Goal: Task Accomplishment & Management: Manage account settings

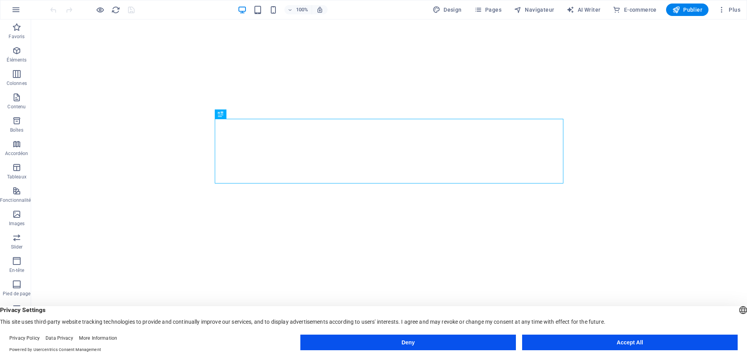
click at [587, 341] on button "Accept All" at bounding box center [630, 342] width 216 height 16
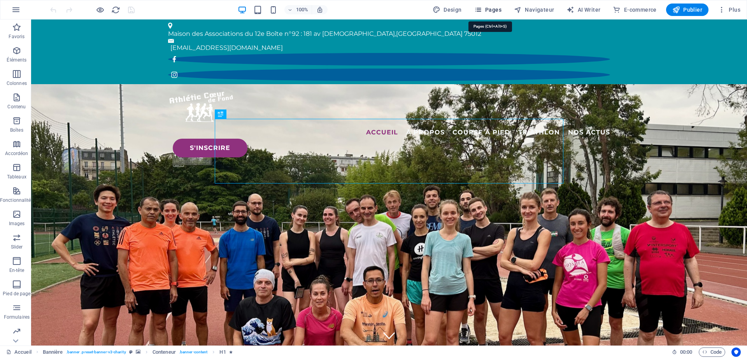
click at [490, 11] on span "Pages" at bounding box center [487, 10] width 27 height 8
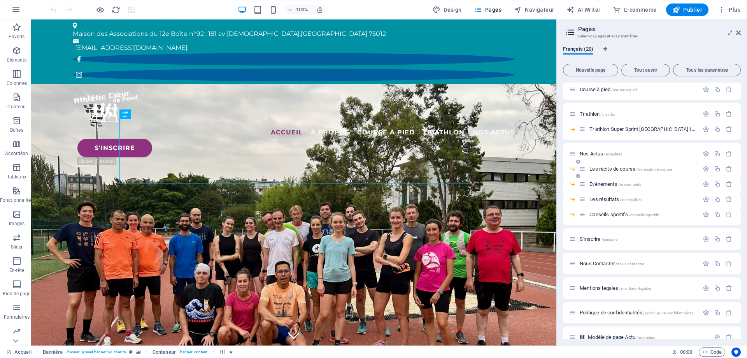
scroll to position [89, 0]
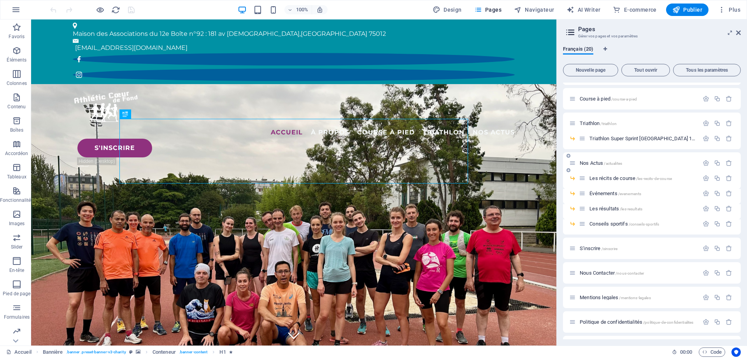
click at [595, 163] on span "Nos Actus /actualites" at bounding box center [601, 163] width 42 height 6
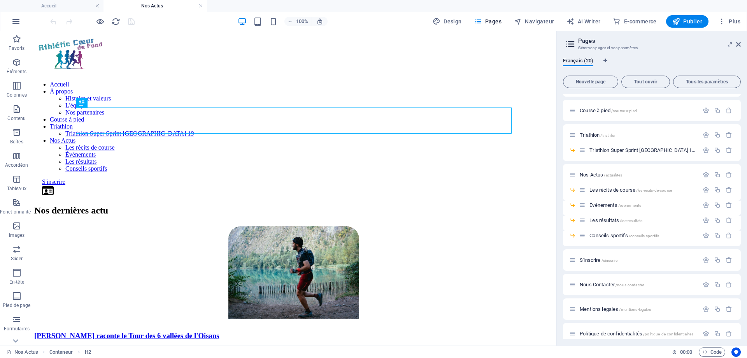
scroll to position [0, 0]
click at [722, 18] on icon "button" at bounding box center [722, 22] width 8 height 8
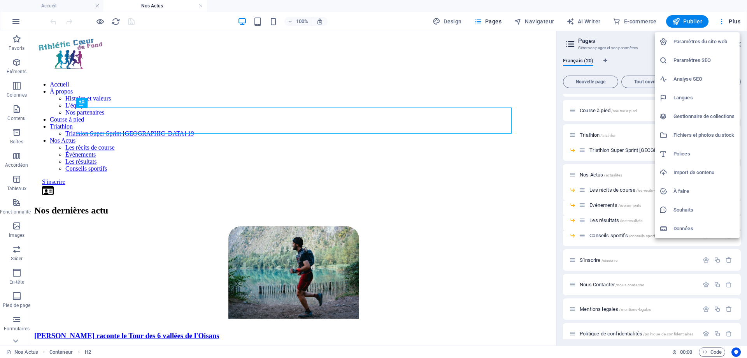
click at [706, 120] on h6 "Gestionnaire de collections" at bounding box center [704, 116] width 61 height 9
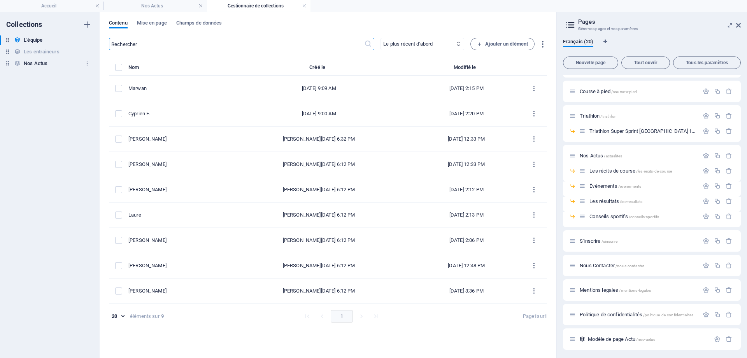
click at [48, 63] on div "Nos Actus Nos Actus" at bounding box center [46, 63] width 92 height 9
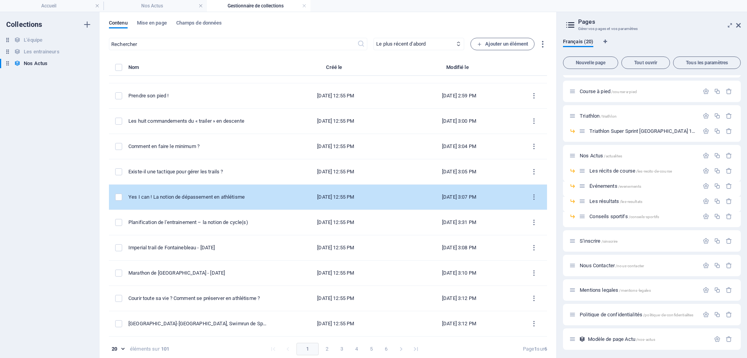
scroll to position [4, 0]
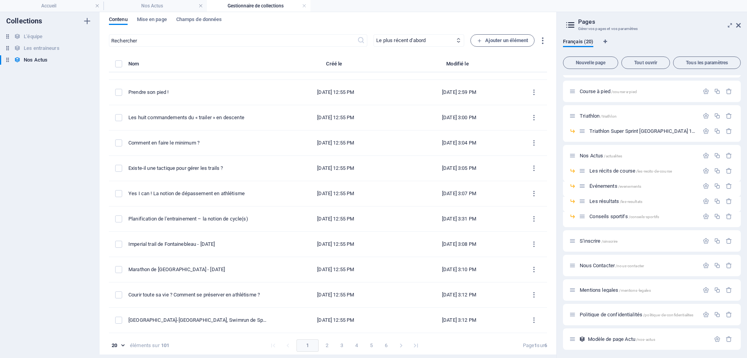
click at [383, 346] on button "6" at bounding box center [386, 345] width 12 height 12
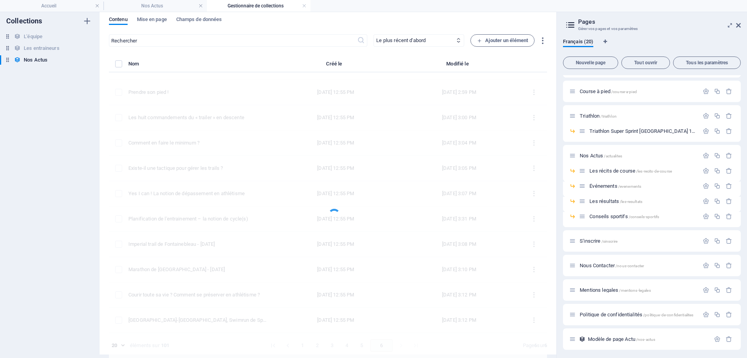
scroll to position [0, 0]
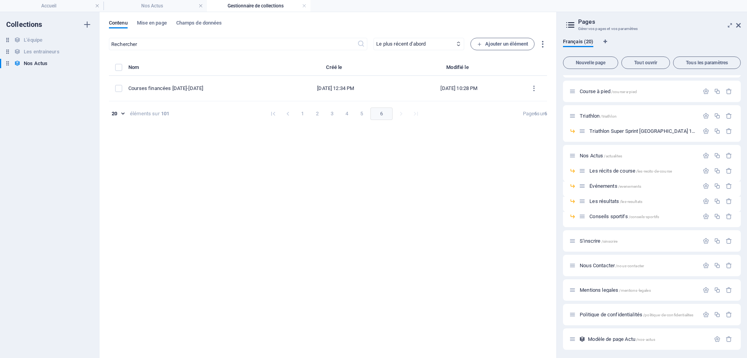
click at [362, 112] on button "5" at bounding box center [362, 113] width 12 height 12
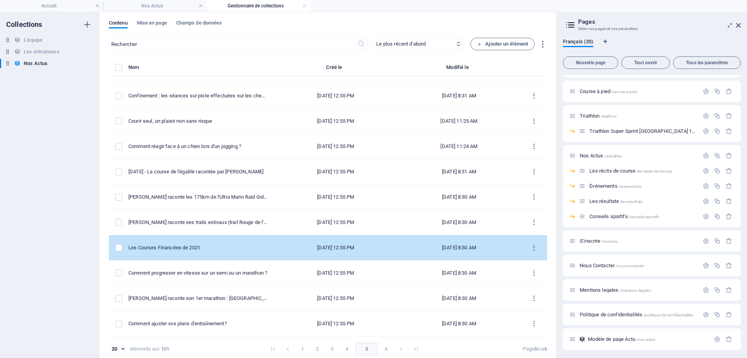
scroll to position [4, 0]
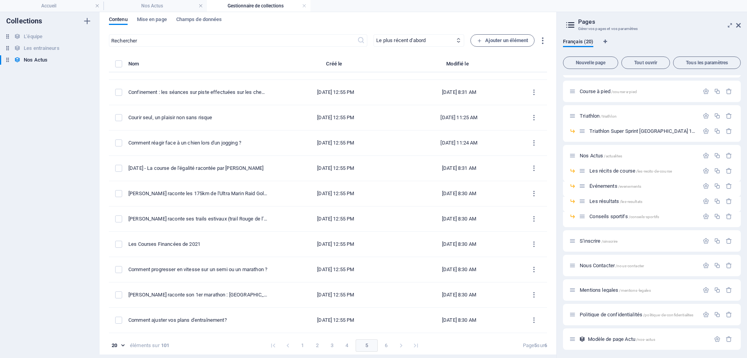
click at [302, 345] on button "1" at bounding box center [303, 345] width 12 height 12
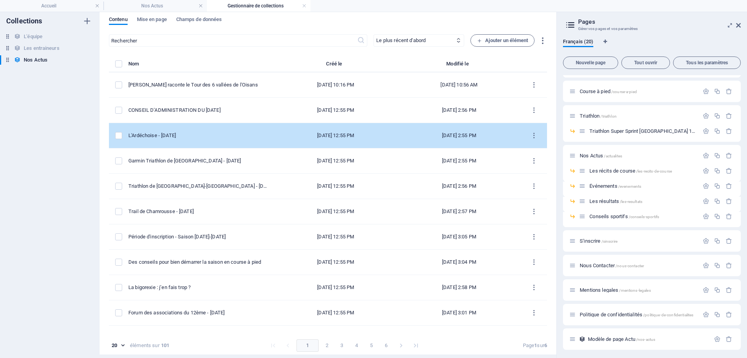
scroll to position [0, 0]
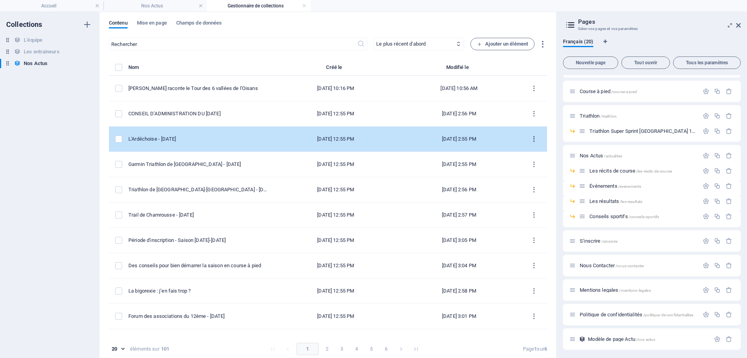
click at [537, 136] on icon "items list" at bounding box center [533, 138] width 7 height 7
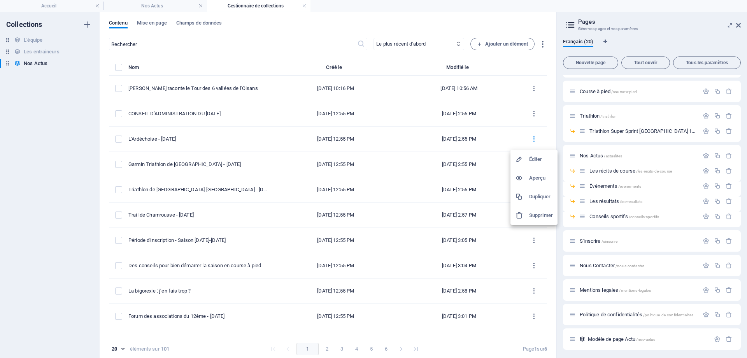
click at [536, 161] on h6 "Éditer" at bounding box center [541, 159] width 24 height 9
select select "Les résultats"
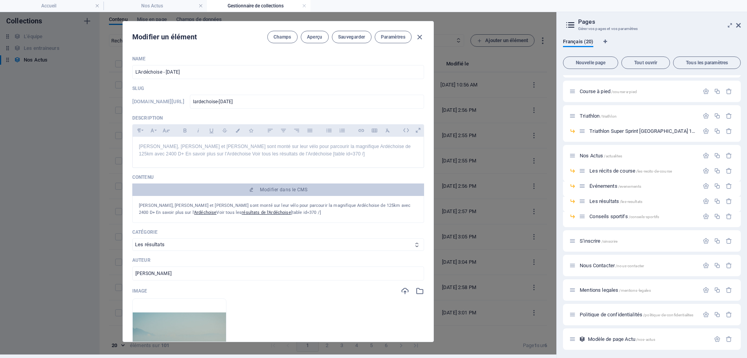
scroll to position [35, 0]
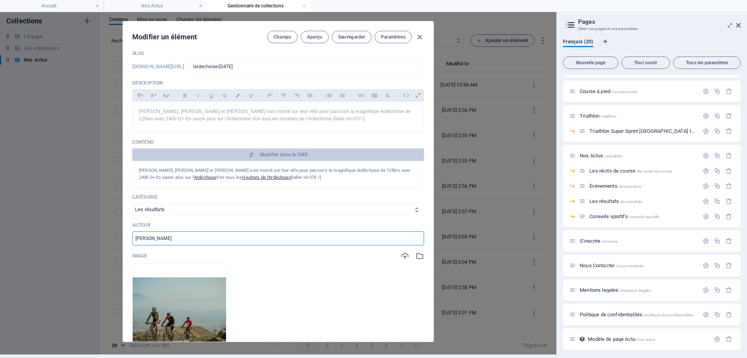
click at [200, 237] on input "[PERSON_NAME]" at bounding box center [278, 238] width 292 height 14
click at [251, 251] on div "Name L'Ardéchoise - [DATE] ​ Slug [DOMAIN_NAME][URL] lardechoise-[DATE] ​ Descr…" at bounding box center [278, 239] width 292 height 437
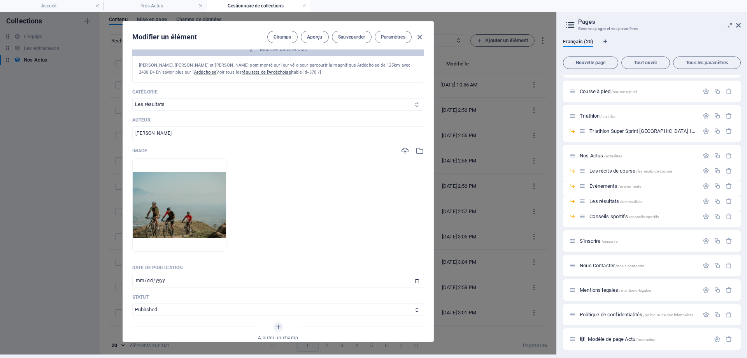
scroll to position [0, 0]
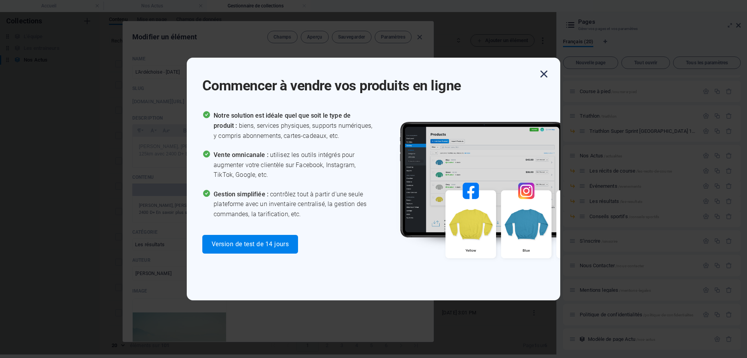
click at [546, 74] on icon "button" at bounding box center [544, 74] width 14 height 14
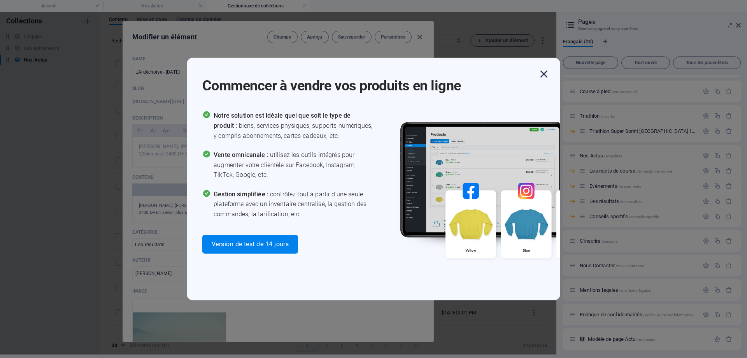
click at [546, 74] on icon "button" at bounding box center [544, 74] width 14 height 14
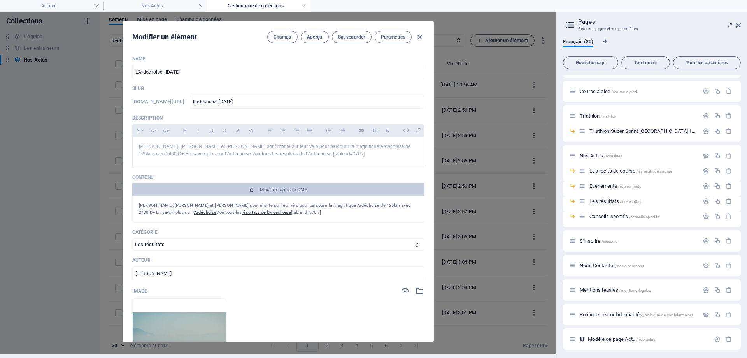
scroll to position [245, 0]
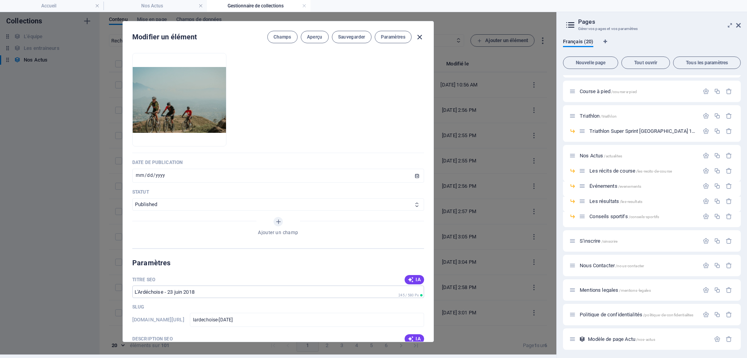
click at [417, 37] on icon "button" at bounding box center [419, 37] width 9 height 9
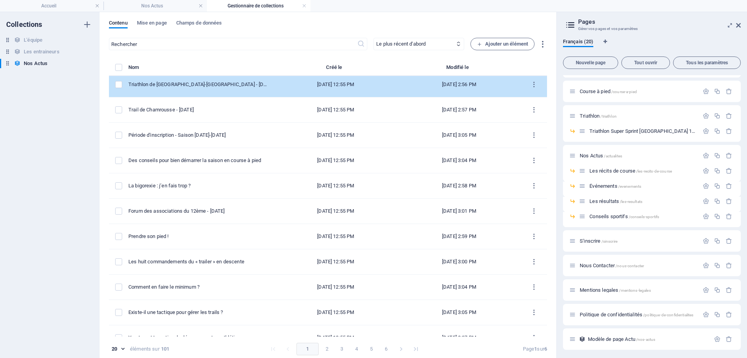
scroll to position [0, 0]
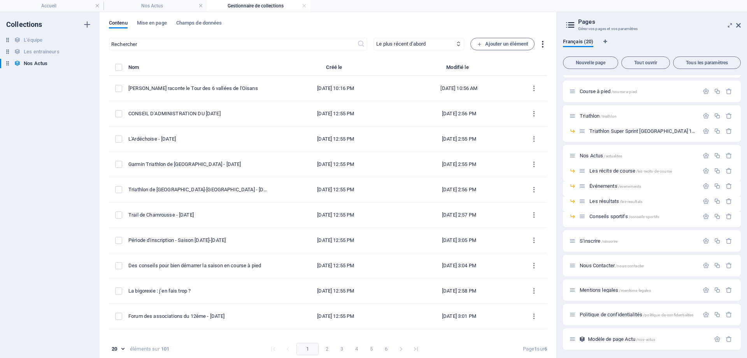
click at [542, 43] on icon "button" at bounding box center [542, 44] width 9 height 9
click at [543, 42] on div at bounding box center [373, 179] width 747 height 358
click at [495, 46] on span "Ajouter un élément" at bounding box center [502, 43] width 51 height 9
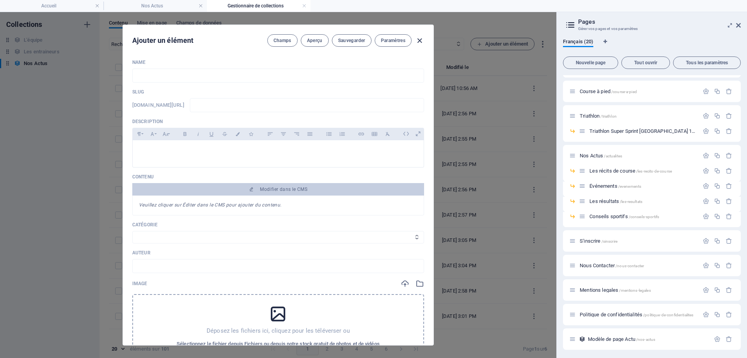
click at [421, 40] on icon "button" at bounding box center [419, 40] width 9 height 9
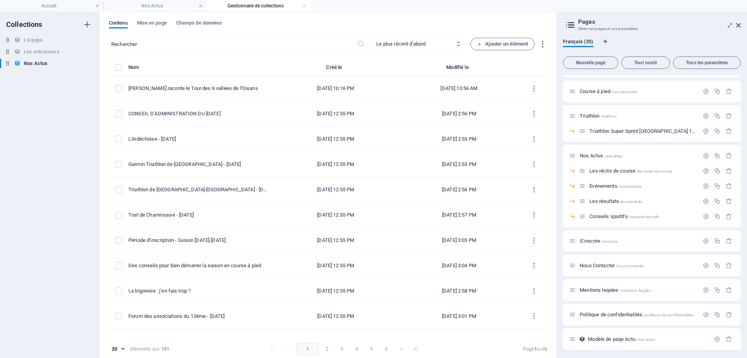
scroll to position [246, 0]
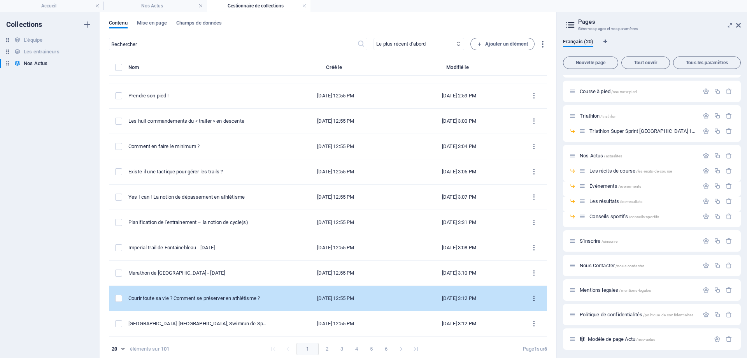
click at [534, 297] on icon "items list" at bounding box center [533, 298] width 7 height 7
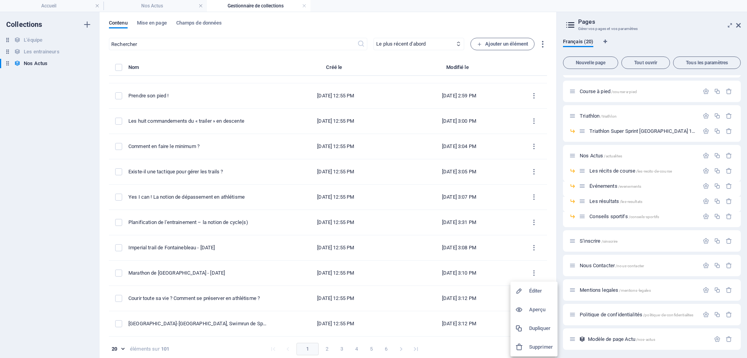
click at [541, 290] on h6 "Éditer" at bounding box center [541, 290] width 24 height 9
select select "Conseils sportifs"
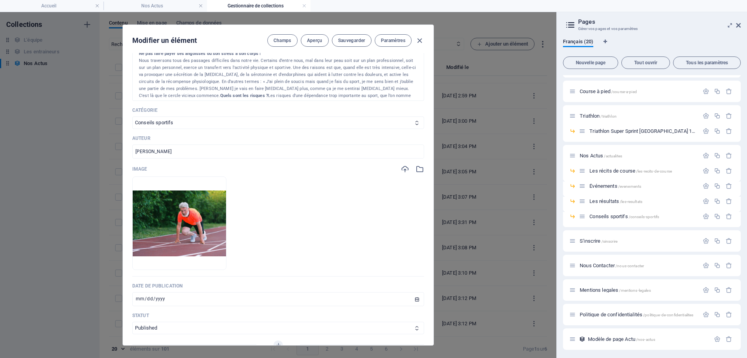
scroll to position [245, 0]
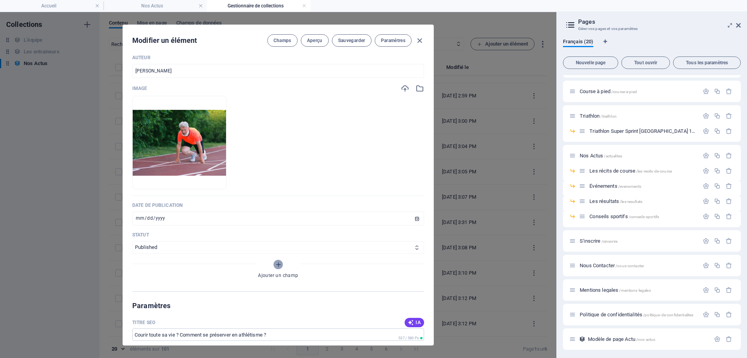
click at [277, 267] on icon "Ajouter un champ" at bounding box center [278, 264] width 7 height 7
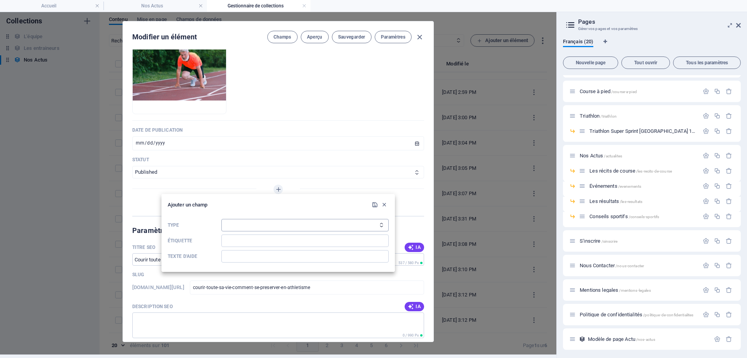
click at [221, 219] on select "Texte brut Lien CMS Texte [PERSON_NAME] Plusieurs fichiers Case à cocher Choix …" at bounding box center [304, 225] width 167 height 12
click at [208, 198] on div "Ajouter un champ Type Texte brut Lien CMS Texte [PERSON_NAME] Plusieurs fichier…" at bounding box center [279, 233] width 234 height 78
click at [386, 204] on icon "button" at bounding box center [384, 204] width 7 height 7
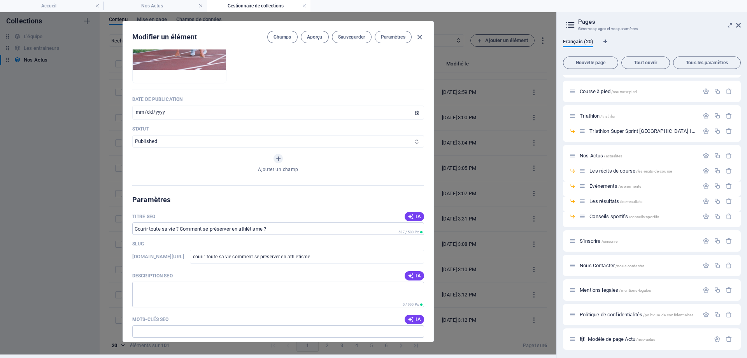
scroll to position [255, 0]
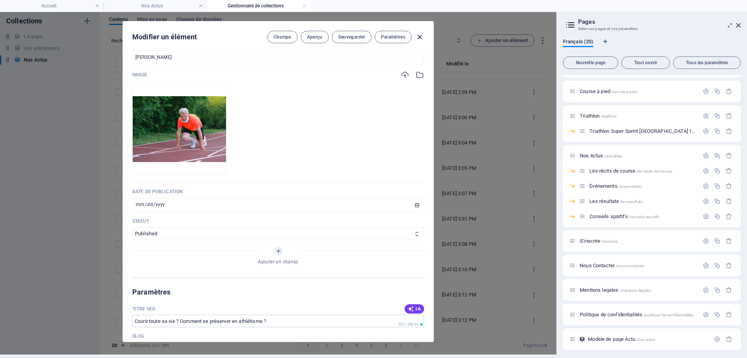
click at [422, 38] on icon "button" at bounding box center [419, 37] width 9 height 9
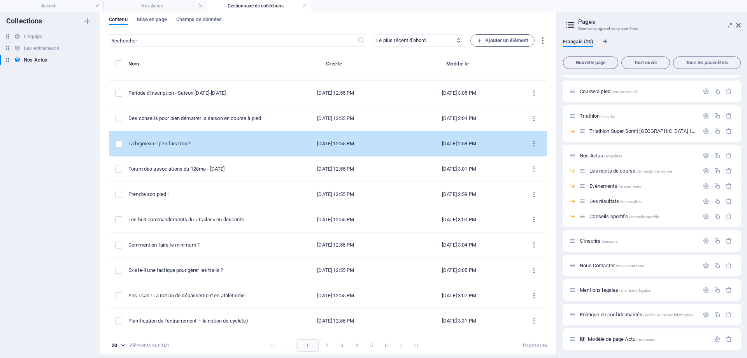
scroll to position [246, 0]
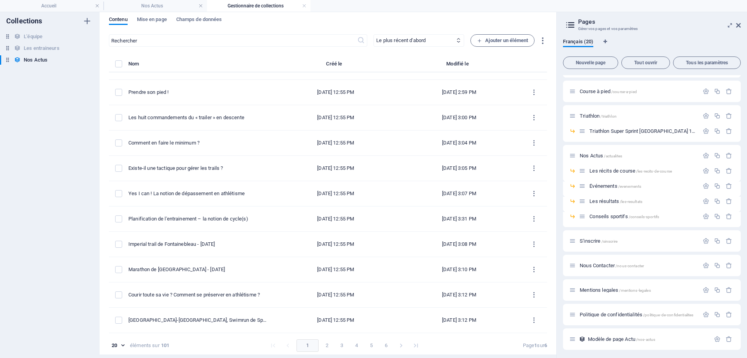
click at [387, 347] on button "6" at bounding box center [386, 345] width 12 height 12
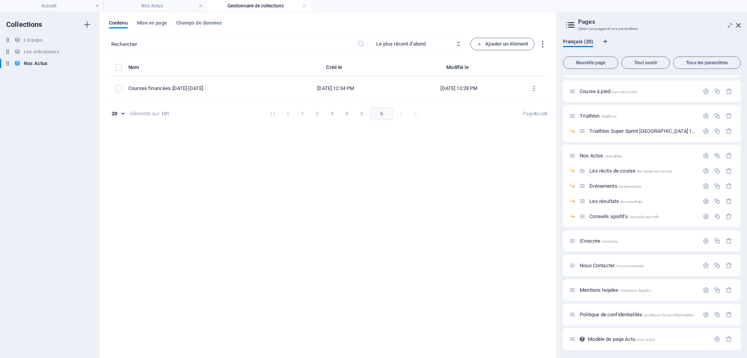
scroll to position [0, 0]
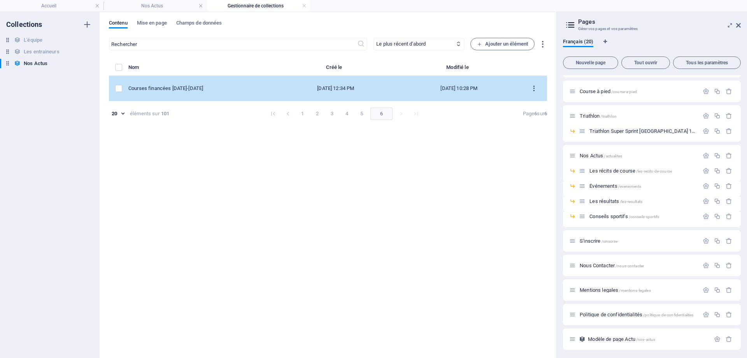
click at [535, 88] on icon "items list" at bounding box center [533, 88] width 7 height 7
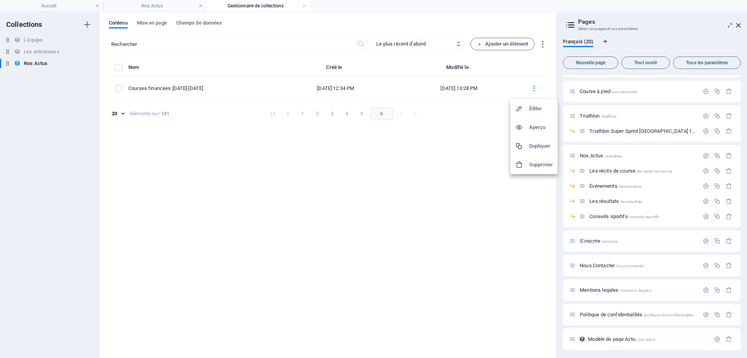
click at [363, 115] on div at bounding box center [373, 179] width 747 height 358
click at [359, 116] on button "5" at bounding box center [362, 113] width 12 height 12
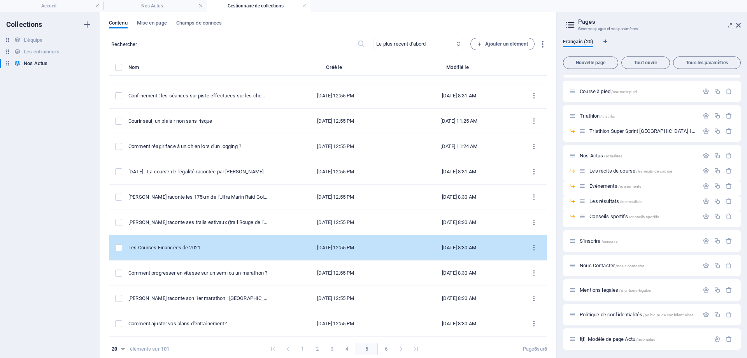
scroll to position [4, 0]
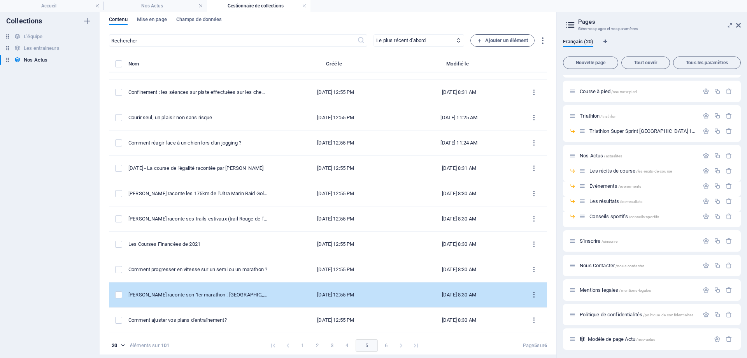
click at [534, 294] on icon "items list" at bounding box center [533, 294] width 7 height 7
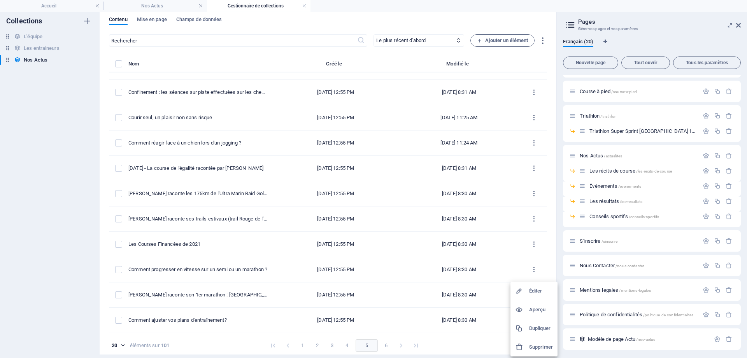
click at [528, 293] on div at bounding box center [522, 291] width 14 height 8
select select "Les récits de course"
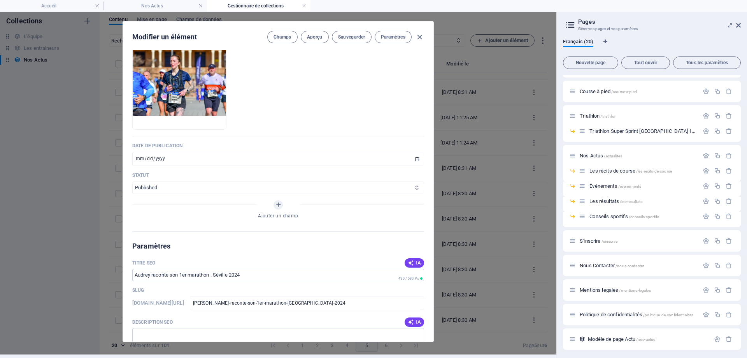
scroll to position [315, 0]
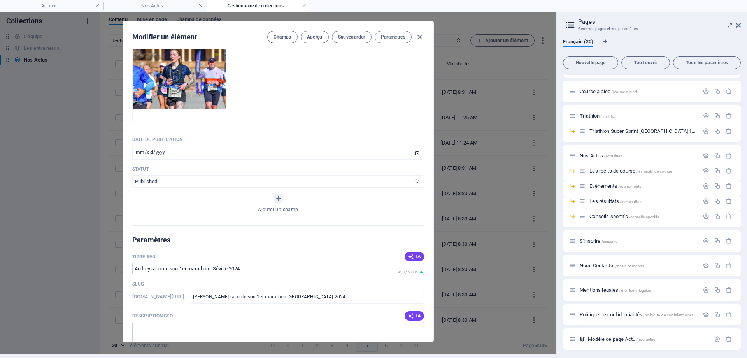
click at [132, 175] on select "Published Draft" at bounding box center [278, 181] width 292 height 12
click at [237, 175] on select "Published Draft" at bounding box center [278, 181] width 292 height 12
click at [276, 195] on icon "Ajouter un champ" at bounding box center [278, 198] width 7 height 7
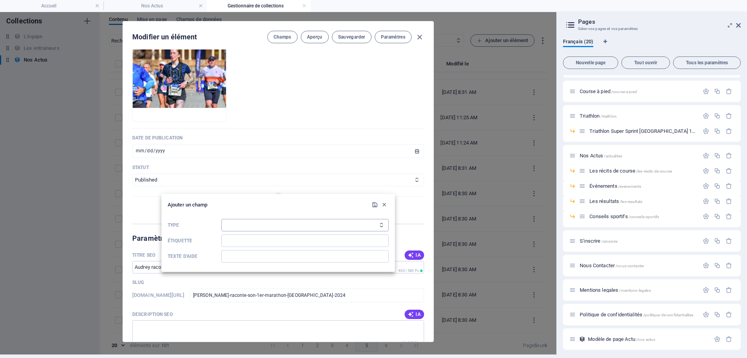
click at [221, 219] on select "Texte brut Lien CMS Texte [PERSON_NAME] Plusieurs fichiers Case à cocher Choix …" at bounding box center [304, 225] width 167 height 12
select select "date"
click option "Date" at bounding box center [0, 0] width 0 height 0
click at [237, 238] on input "Étiquette" at bounding box center [304, 240] width 167 height 12
type input "[DATE]"
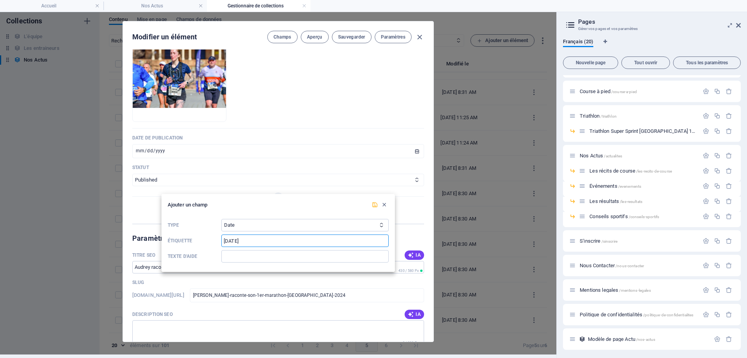
click at [374, 206] on icon "submit" at bounding box center [375, 204] width 7 height 7
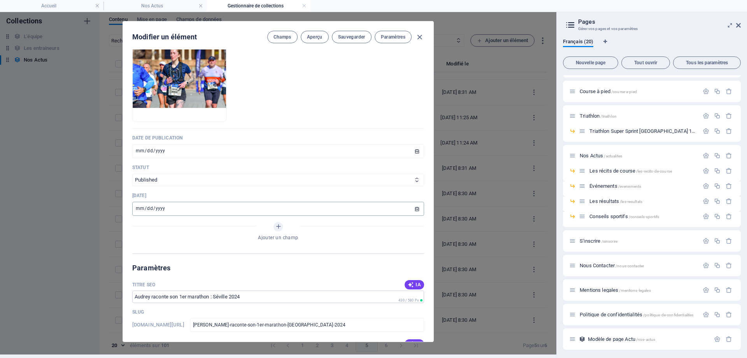
click at [200, 202] on input "date" at bounding box center [278, 209] width 292 height 14
click at [300, 202] on input "date" at bounding box center [278, 209] width 292 height 14
click at [315, 202] on input "date" at bounding box center [278, 209] width 292 height 14
click at [421, 34] on icon "button" at bounding box center [419, 37] width 9 height 9
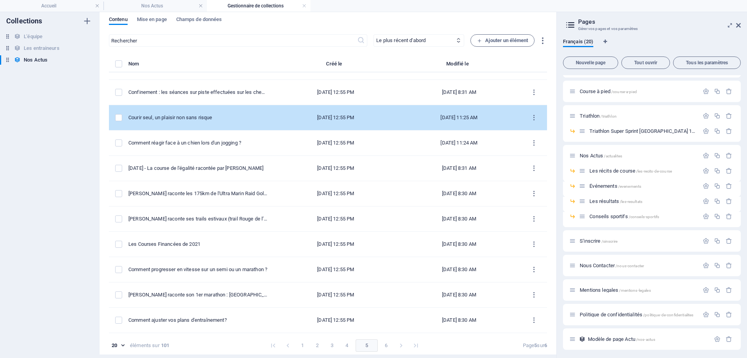
scroll to position [246, 0]
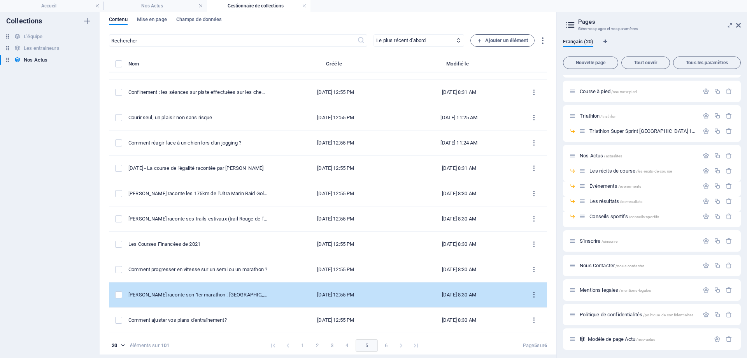
click at [537, 294] on icon "items list" at bounding box center [533, 294] width 7 height 7
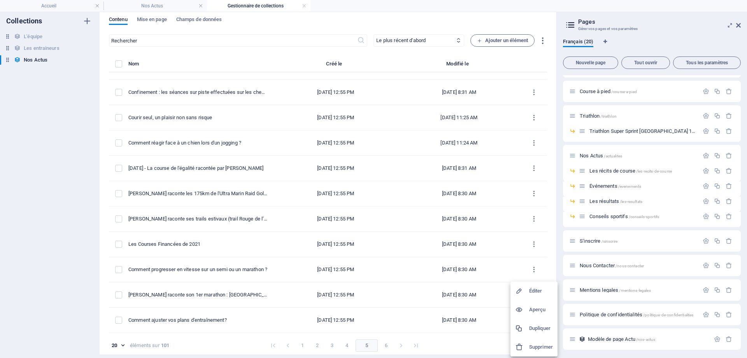
click at [534, 290] on h6 "Éditer" at bounding box center [541, 290] width 24 height 9
select select "Les récits de course"
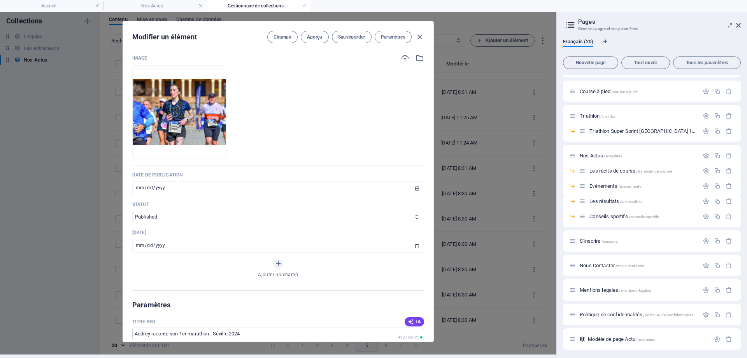
scroll to position [280, 0]
click at [407, 229] on p "[DATE]" at bounding box center [278, 232] width 292 height 6
click at [154, 229] on p "[DATE]" at bounding box center [278, 232] width 292 height 6
click at [143, 229] on p "[DATE]" at bounding box center [278, 232] width 292 height 6
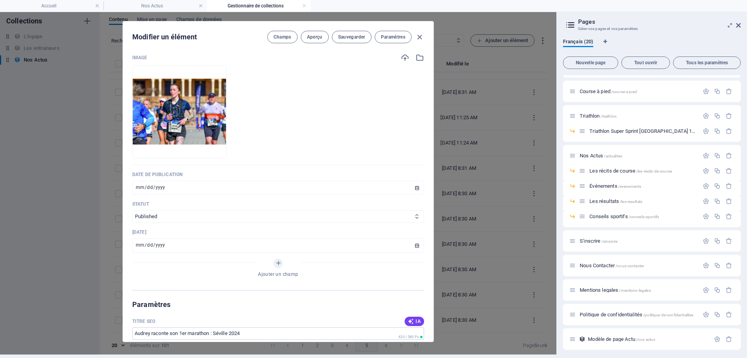
drag, startPoint x: 149, startPoint y: 223, endPoint x: 169, endPoint y: 222, distance: 19.5
click at [169, 229] on p "[DATE]" at bounding box center [278, 232] width 292 height 6
click at [392, 39] on span "Paramètres" at bounding box center [393, 37] width 25 height 6
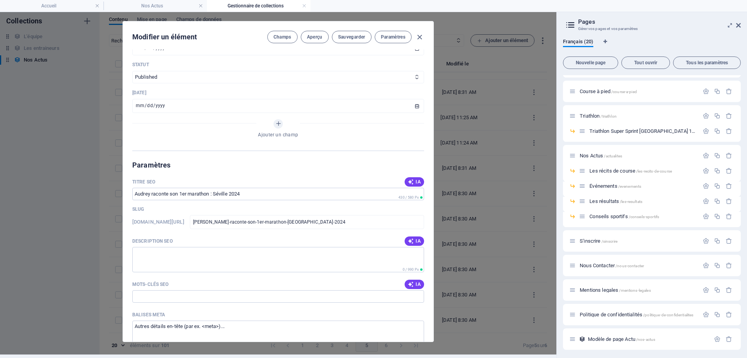
scroll to position [383, 0]
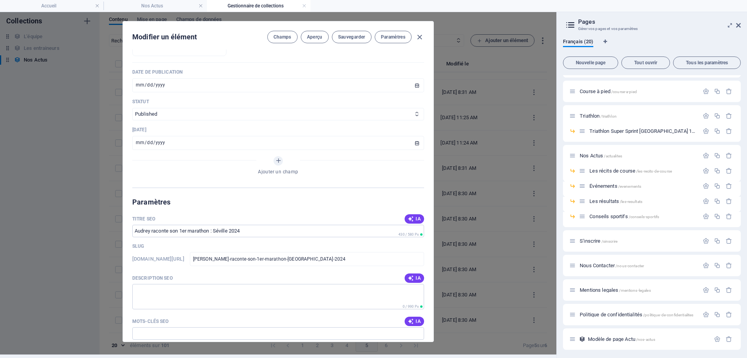
click at [285, 156] on div "Ajouter un champ" at bounding box center [278, 167] width 292 height 22
click at [278, 156] on button "Ajouter un champ" at bounding box center [278, 160] width 9 height 9
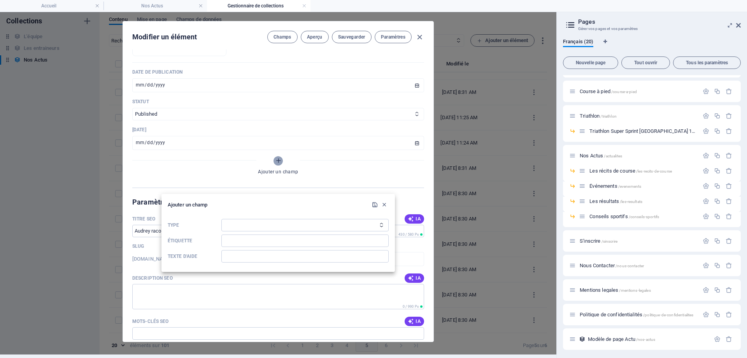
scroll to position [346, 0]
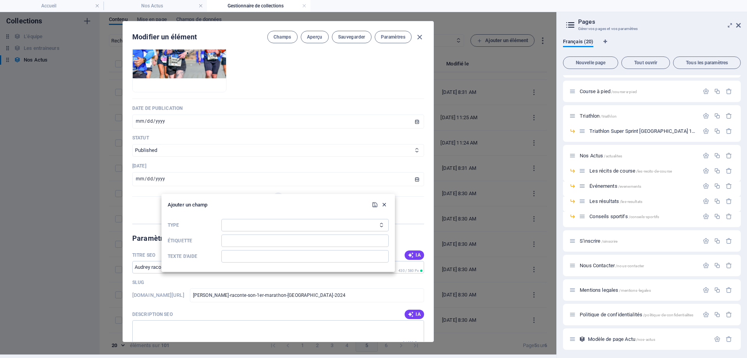
click at [386, 204] on icon "button" at bounding box center [384, 204] width 7 height 7
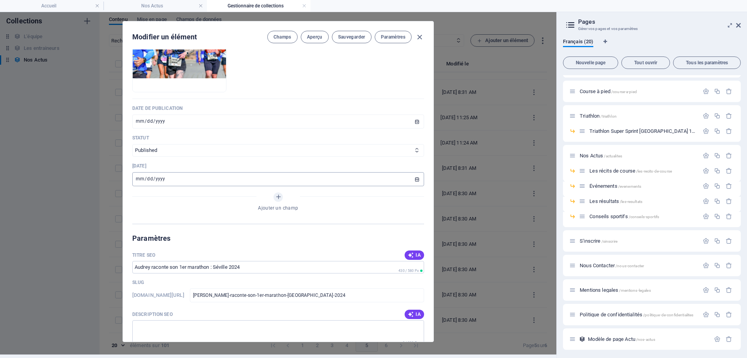
click at [417, 172] on input "date" at bounding box center [278, 179] width 292 height 14
click at [416, 172] on input "date" at bounding box center [278, 179] width 292 height 14
click at [144, 163] on p "[DATE]" at bounding box center [278, 166] width 292 height 6
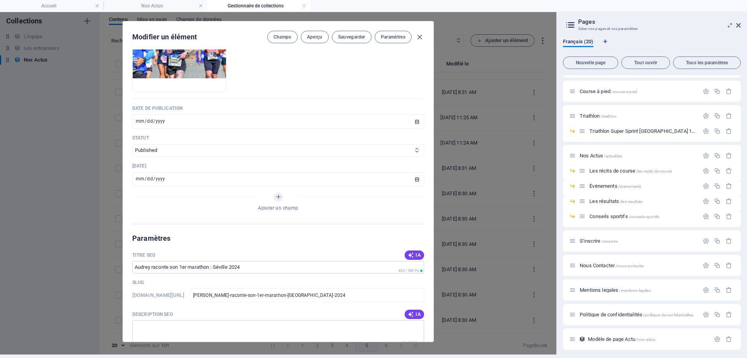
click at [145, 163] on p "[DATE]" at bounding box center [278, 166] width 292 height 6
click at [137, 163] on p "[DATE]" at bounding box center [278, 166] width 292 height 6
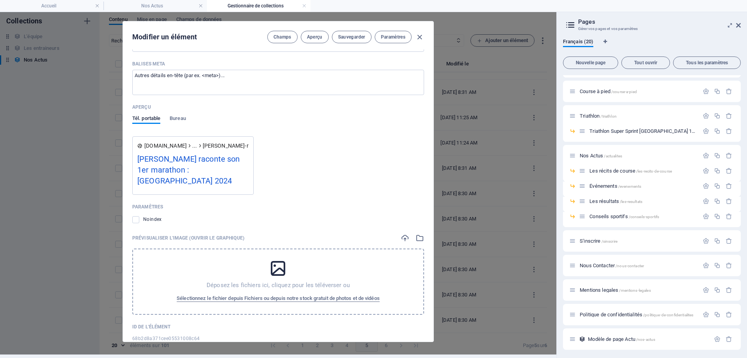
scroll to position [530, 0]
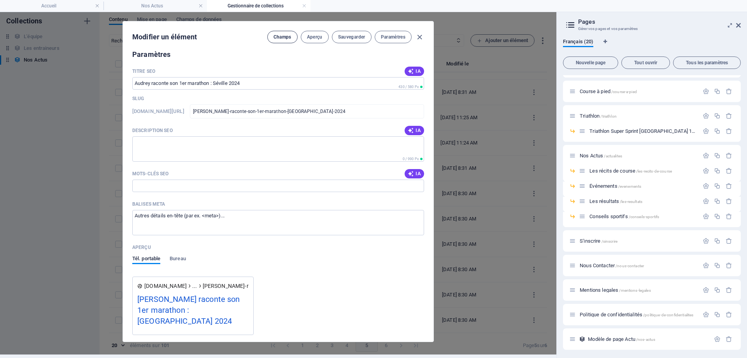
click at [278, 38] on span "Champs" at bounding box center [283, 37] width 18 height 6
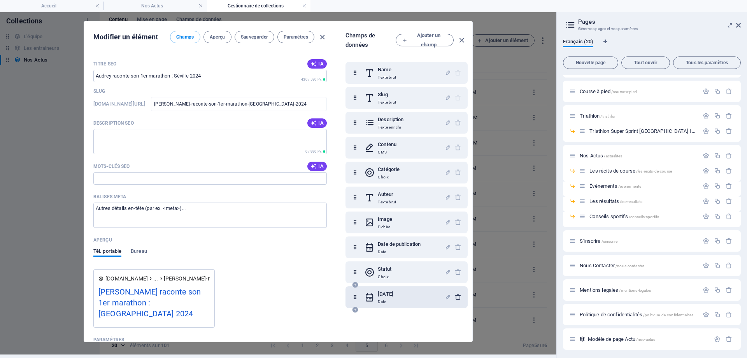
click at [459, 297] on icon "button" at bounding box center [458, 296] width 7 height 7
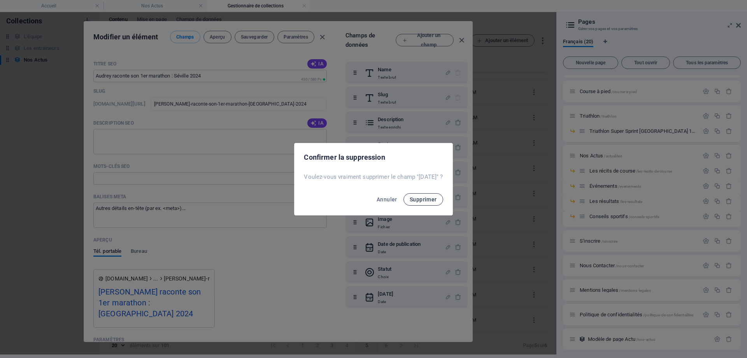
click at [430, 198] on span "Supprimer" at bounding box center [423, 199] width 27 height 6
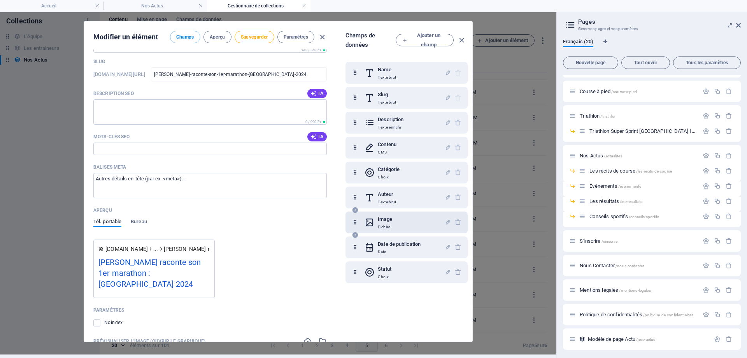
scroll to position [520, 0]
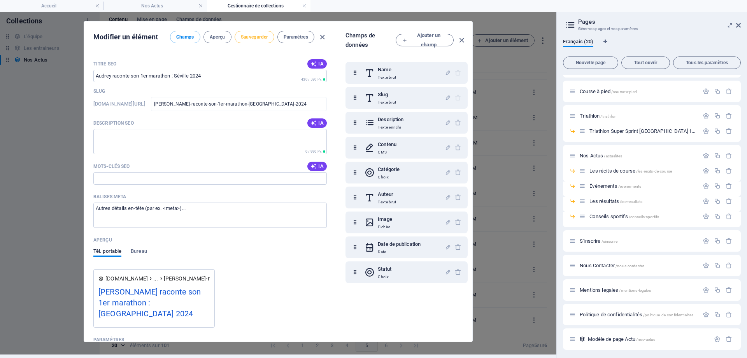
click at [255, 37] on span "Sauvegarder" at bounding box center [254, 37] width 27 height 6
click at [461, 41] on icon "button" at bounding box center [461, 40] width 9 height 9
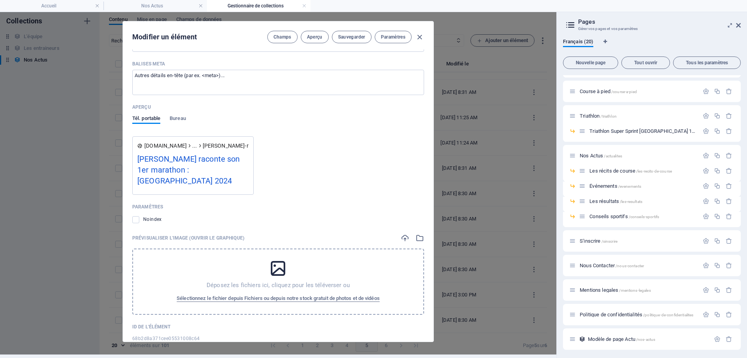
scroll to position [395, 0]
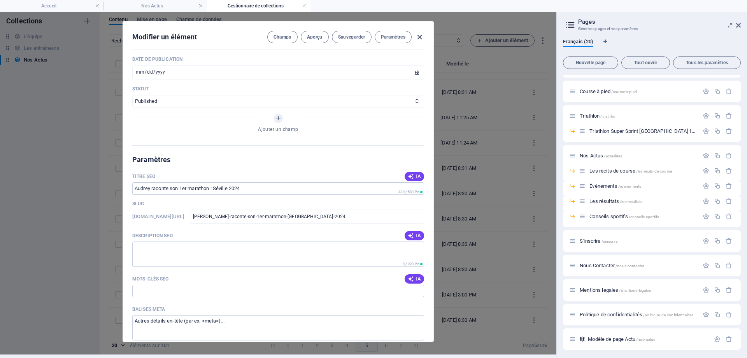
click at [420, 38] on icon "button" at bounding box center [419, 37] width 9 height 9
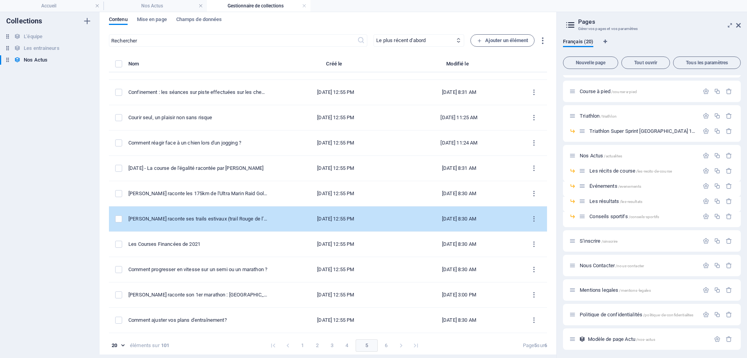
scroll to position [246, 0]
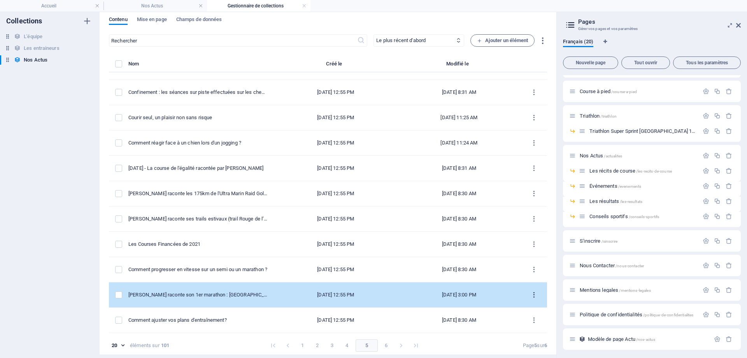
click at [536, 292] on icon "items list" at bounding box center [533, 294] width 7 height 7
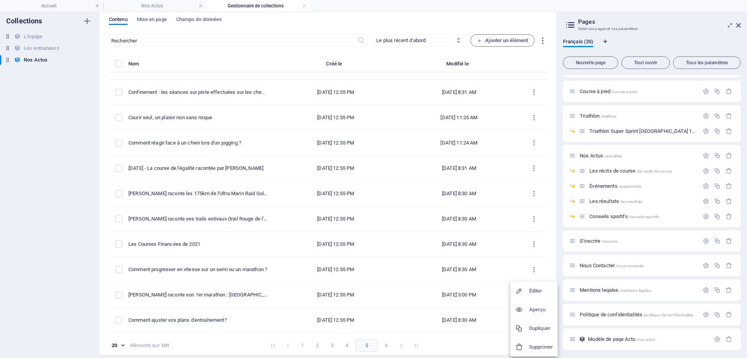
click at [535, 291] on h6 "Éditer" at bounding box center [541, 290] width 24 height 9
select select "Les récits de course"
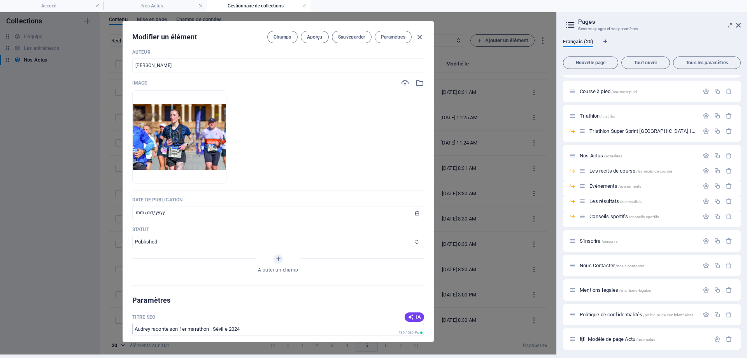
scroll to position [315, 0]
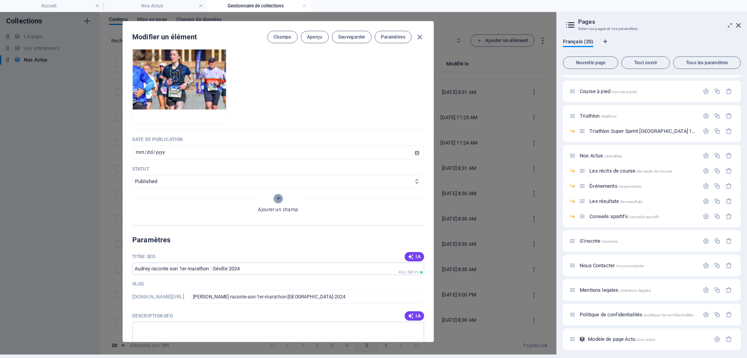
click at [277, 195] on icon "Ajouter un champ" at bounding box center [278, 198] width 7 height 7
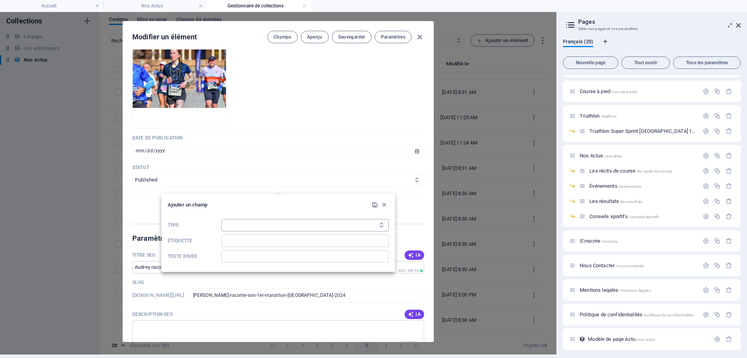
click at [221, 219] on select "Texte brut Lien CMS Texte [PERSON_NAME] Plusieurs fichiers Case à cocher Choix …" at bounding box center [304, 225] width 167 height 12
select select "date"
click option "Date" at bounding box center [0, 0] width 0 height 0
click at [259, 242] on input "Étiquette" at bounding box center [304, 240] width 167 height 12
type input "Date"
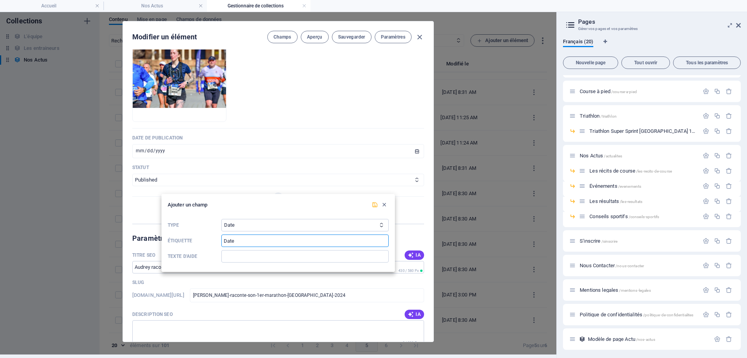
click at [374, 202] on icon "submit" at bounding box center [375, 204] width 7 height 7
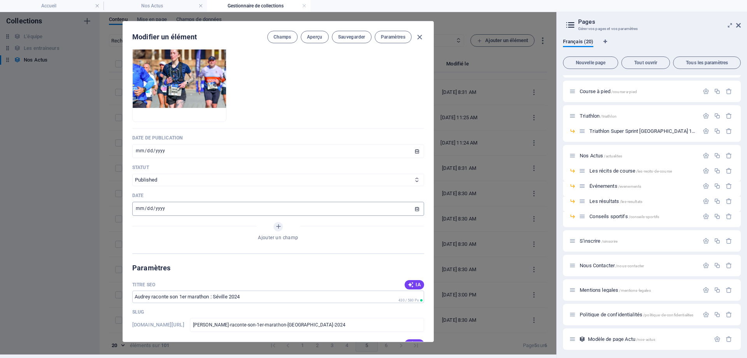
click at [223, 202] on input "date" at bounding box center [278, 209] width 292 height 14
type input "[DATE]"
click at [358, 38] on span "Sauvegarder" at bounding box center [351, 37] width 27 height 6
click at [307, 39] on span "Aperçu" at bounding box center [315, 37] width 16 height 6
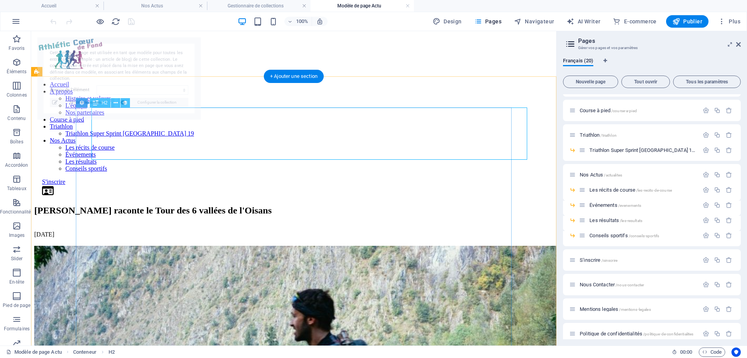
scroll to position [0, 0]
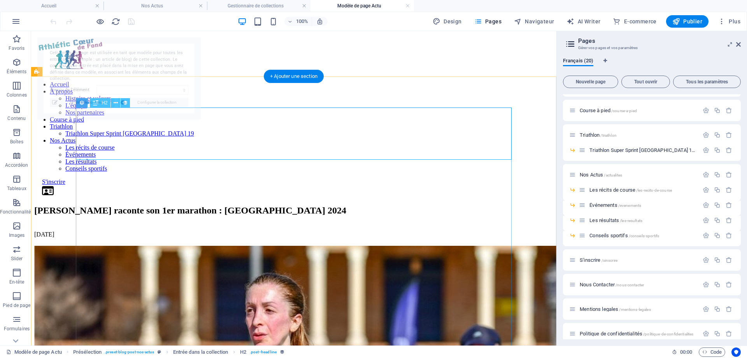
select select "68b2d8a371cee05531008c64"
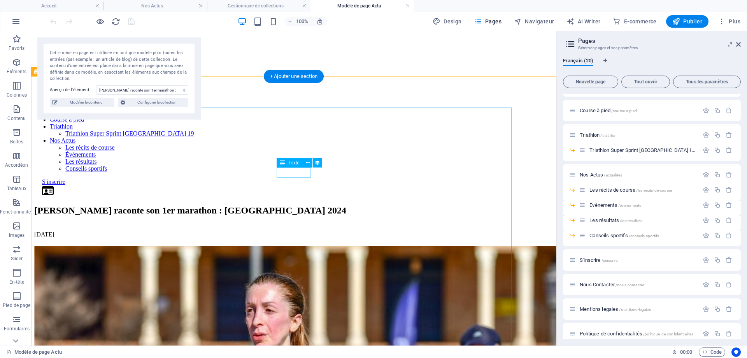
click at [299, 231] on div "[DATE]" at bounding box center [293, 234] width 519 height 7
select select "publishing_date"
select select "1"
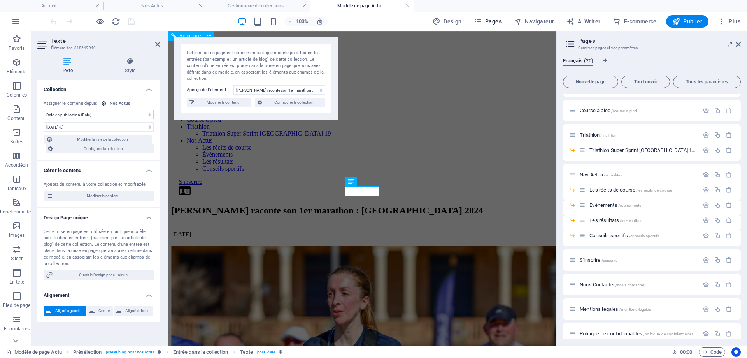
click at [396, 88] on div "Accueil À propos Histoire et valeurs L'équipe Nos partenaires Course à pied Tri…" at bounding box center [362, 115] width 382 height 163
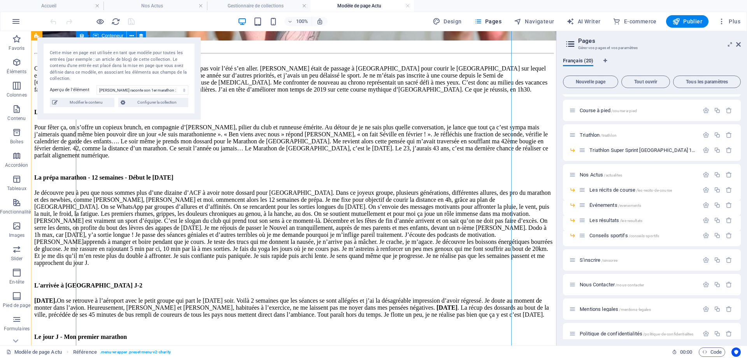
scroll to position [556, 0]
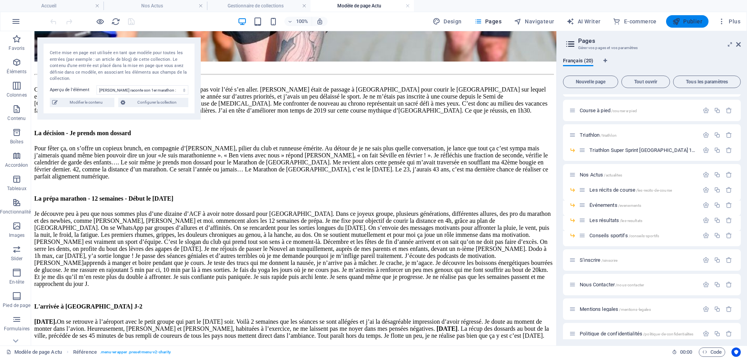
click at [684, 20] on span "Publier" at bounding box center [688, 22] width 30 height 8
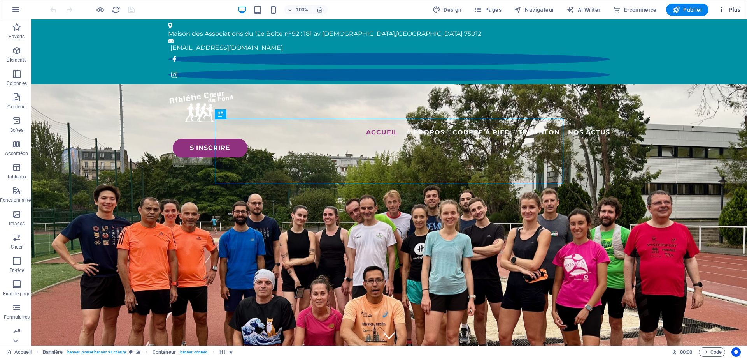
click at [725, 8] on icon "button" at bounding box center [722, 10] width 8 height 8
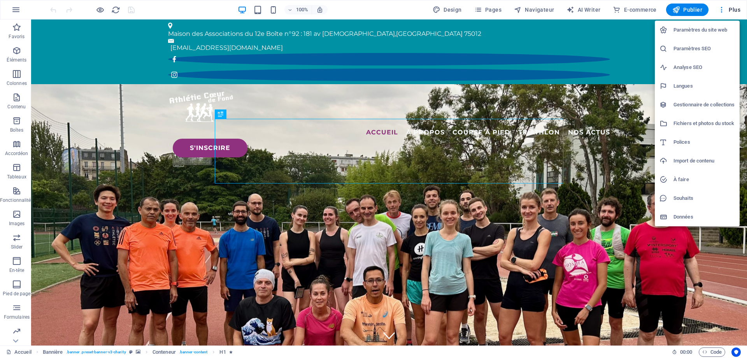
click at [686, 106] on h6 "Gestionnaire de collections" at bounding box center [704, 104] width 61 height 9
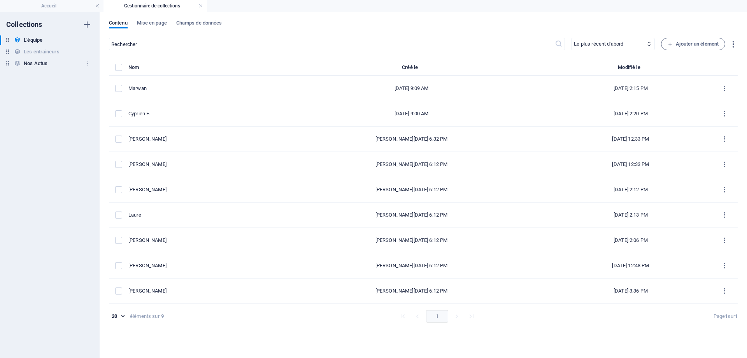
click at [42, 61] on h6 "Nos Actus" at bounding box center [36, 63] width 24 height 9
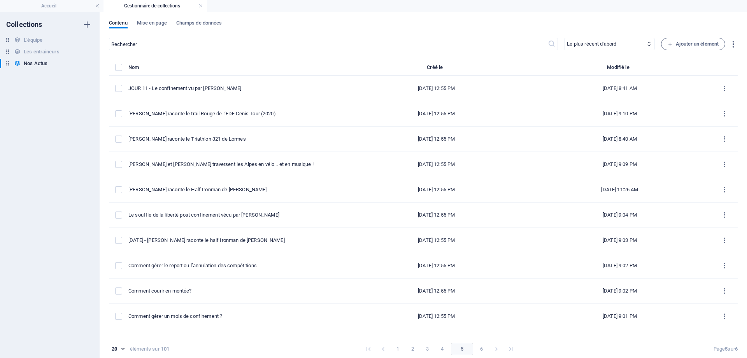
click at [198, 18] on div "Contenu Mise en page Champs de données ​ Le plus récent d'abord Le plus ancien …" at bounding box center [424, 185] width 648 height 346
click at [197, 23] on span "Champs de données" at bounding box center [199, 23] width 46 height 11
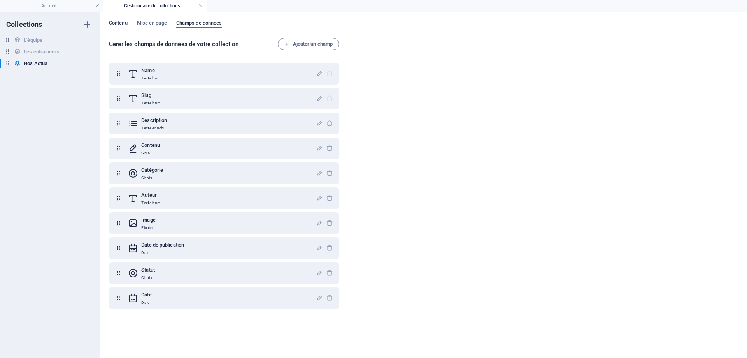
click at [118, 22] on span "Contenu" at bounding box center [118, 23] width 19 height 11
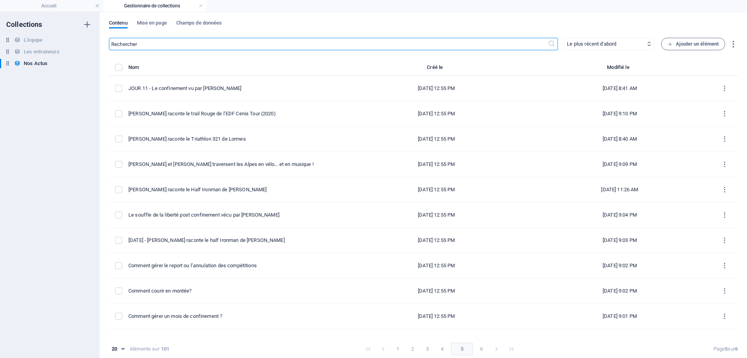
click at [165, 43] on input "text" at bounding box center [328, 44] width 439 height 12
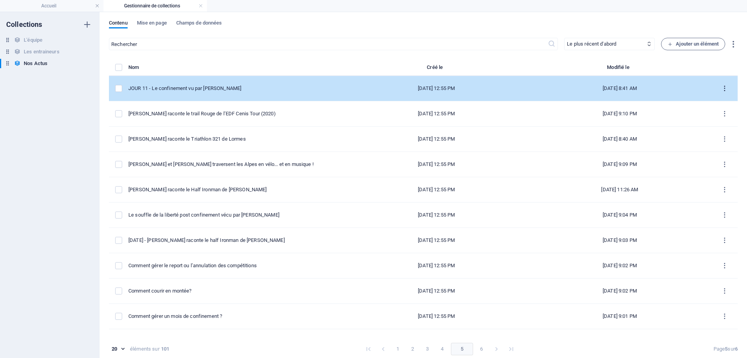
click at [723, 90] on icon "items list" at bounding box center [724, 88] width 7 height 7
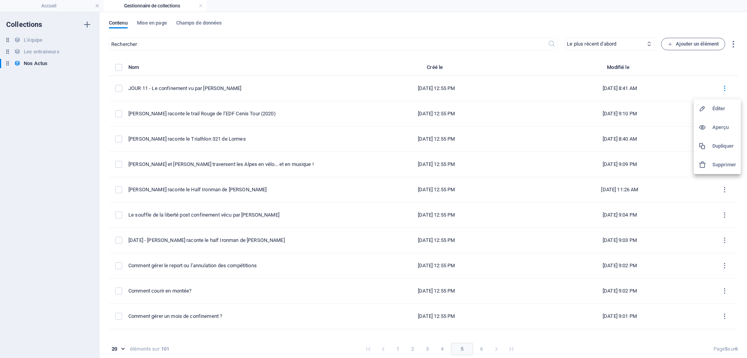
drag, startPoint x: 722, startPoint y: 111, endPoint x: 717, endPoint y: 111, distance: 5.1
click at [722, 111] on h6 "Éditer" at bounding box center [725, 108] width 24 height 9
select select "Les récits de course"
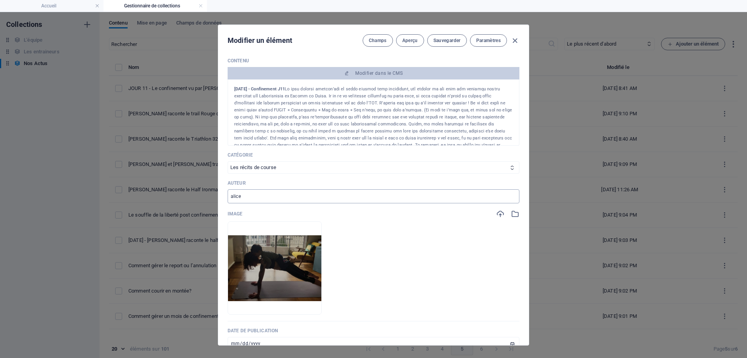
scroll to position [70, 0]
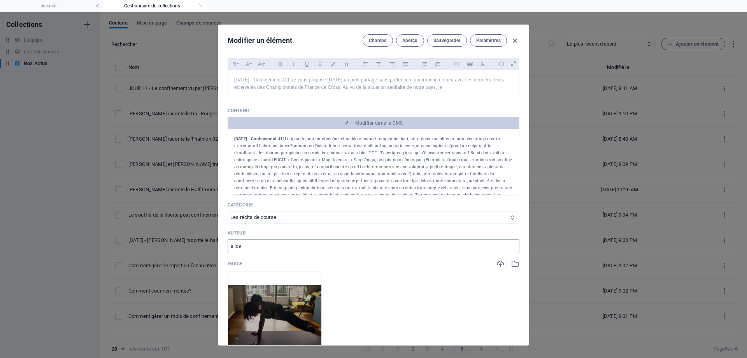
click at [303, 241] on input "alice" at bounding box center [374, 246] width 292 height 14
drag, startPoint x: 291, startPoint y: 248, endPoint x: 80, endPoint y: 222, distance: 212.8
click at [228, 239] on input "alice" at bounding box center [374, 246] width 292 height 14
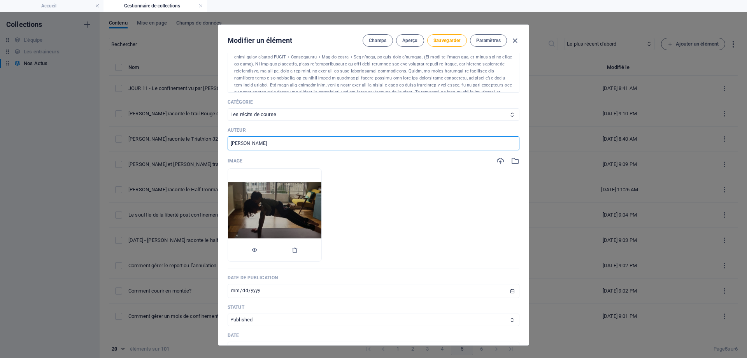
scroll to position [175, 0]
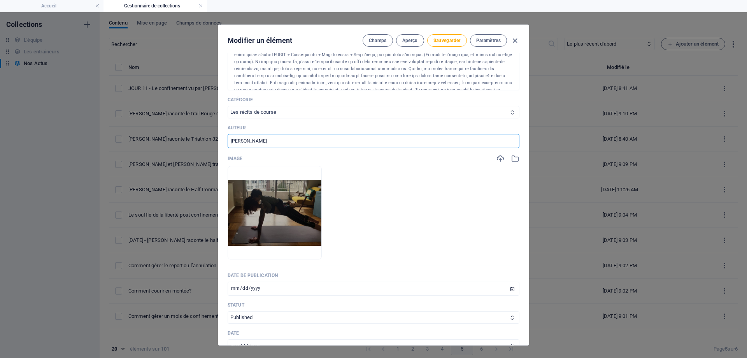
type input "[PERSON_NAME]"
click at [228, 106] on select "Les résultats Les récits de course Événements Conseils sportifs" at bounding box center [374, 112] width 292 height 12
click at [392, 203] on ul "Déposez les fichiers ici pour les téléverser automatiquement." at bounding box center [374, 212] width 292 height 93
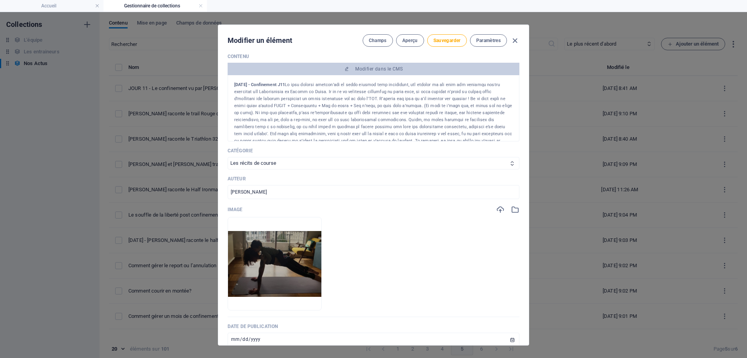
scroll to position [35, 0]
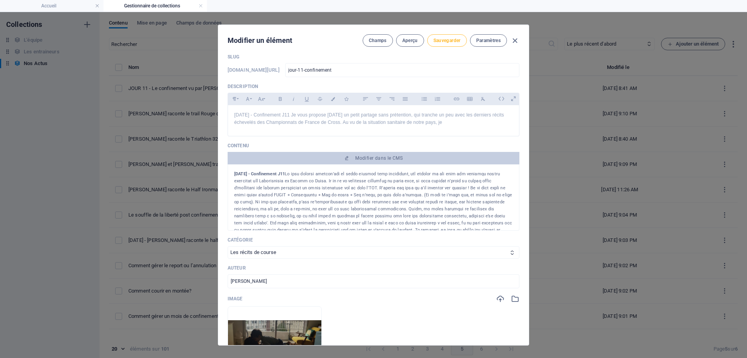
click at [441, 44] on button "Sauvegarder" at bounding box center [447, 40] width 40 height 12
click at [517, 41] on icon "button" at bounding box center [515, 40] width 9 height 9
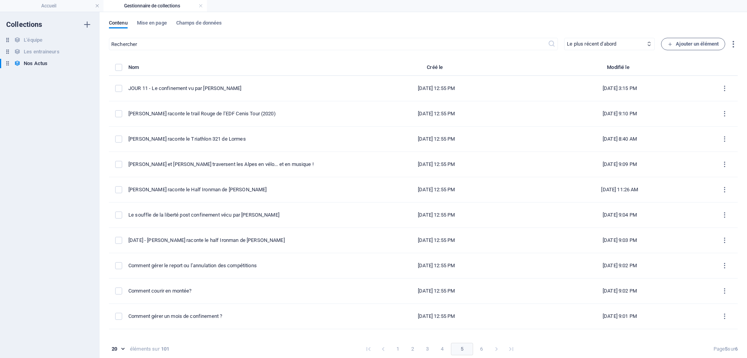
type input "[DATE]"
type input "jour-11-confinement"
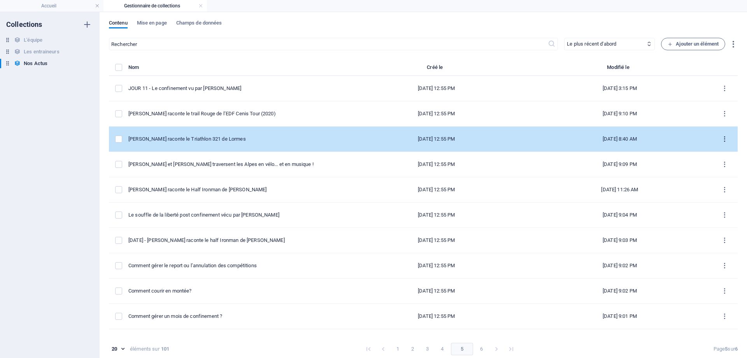
click at [725, 137] on icon "items list" at bounding box center [724, 138] width 7 height 7
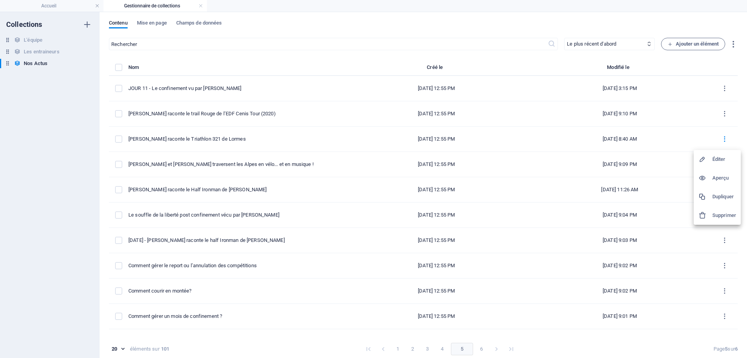
click at [720, 160] on h6 "Éditer" at bounding box center [725, 159] width 24 height 9
select select "Les récits de course"
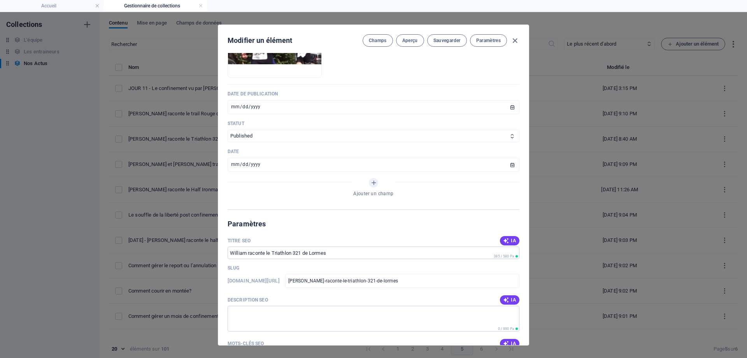
scroll to position [385, 0]
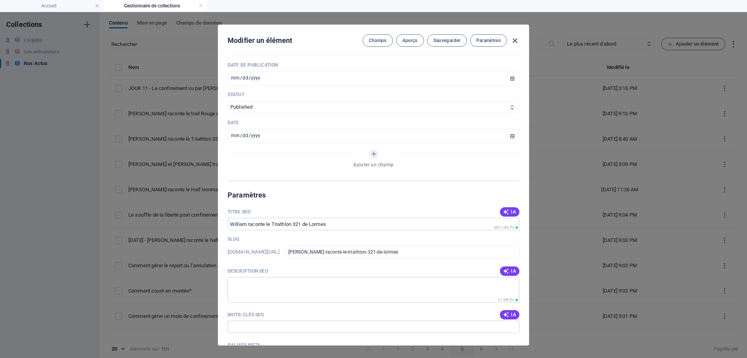
click at [514, 40] on icon "button" at bounding box center [515, 40] width 9 height 9
type input "[DATE]"
type input "william-raconte-le-triathlon-321-de-lormes"
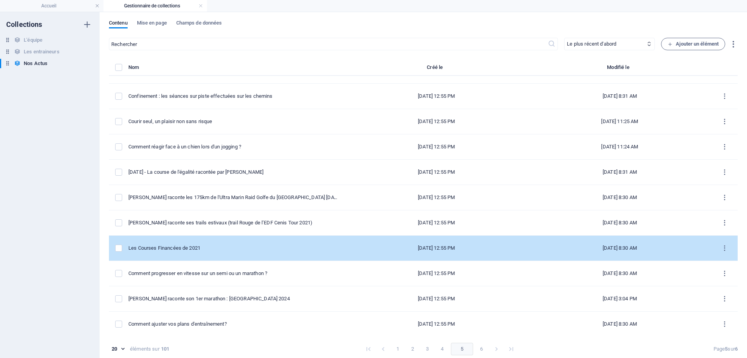
scroll to position [246, 0]
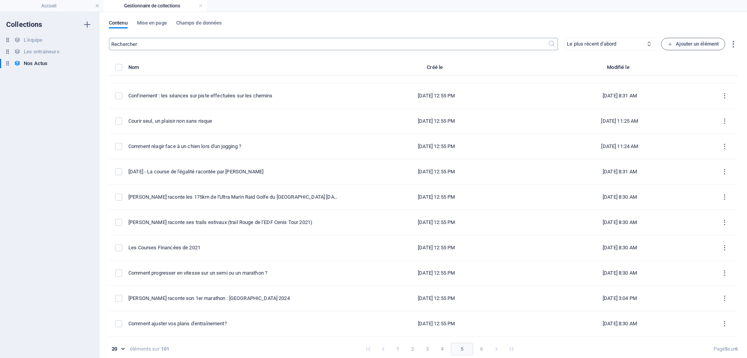
click at [167, 46] on input "text" at bounding box center [328, 44] width 439 height 12
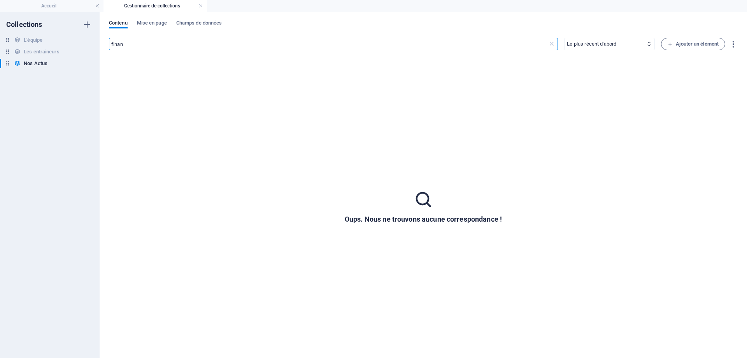
drag, startPoint x: 145, startPoint y: 45, endPoint x: 25, endPoint y: 37, distance: 120.2
click at [109, 38] on input "finan" at bounding box center [328, 44] width 439 height 12
type input "course"
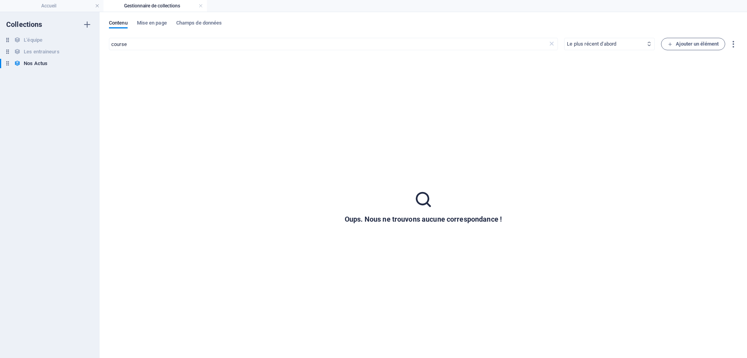
click at [564, 38] on select "Le plus récent d'abord Le plus ancien d'abord Dernière modification le Name (cr…" at bounding box center [609, 44] width 91 height 12
click at [419, 12] on div "Contenu Mise en page Champs de données course ​ Le plus récent d'abord Le plus …" at bounding box center [424, 185] width 648 height 346
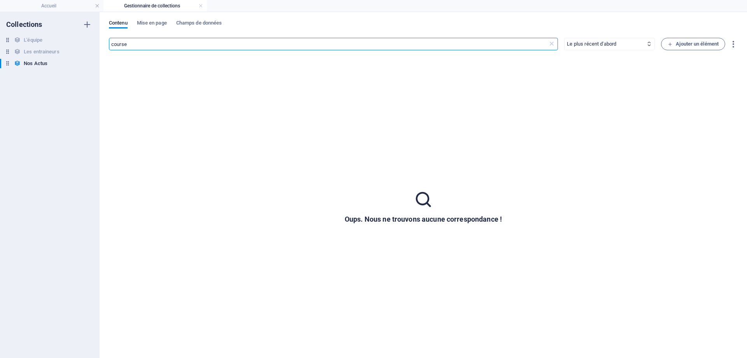
drag, startPoint x: 158, startPoint y: 42, endPoint x: 3, endPoint y: 27, distance: 155.2
click at [109, 38] on input "course" at bounding box center [328, 44] width 439 height 12
click at [550, 43] on icon at bounding box center [552, 44] width 8 height 8
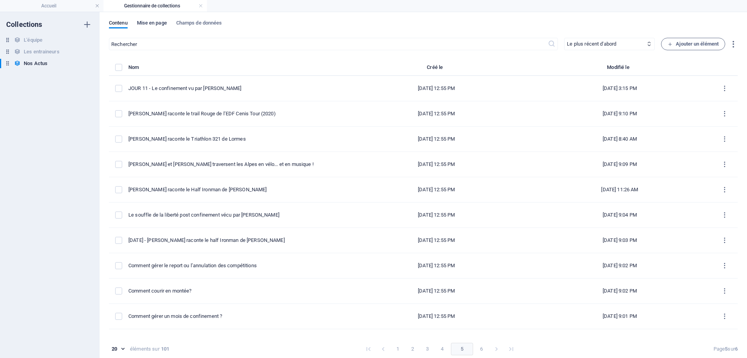
click at [151, 23] on span "Mise en page" at bounding box center [152, 23] width 30 height 11
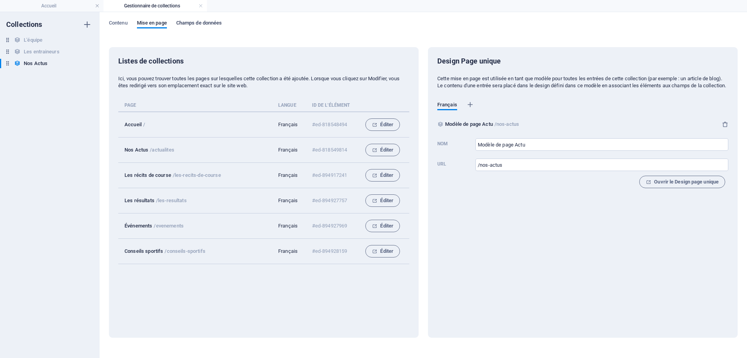
click at [200, 21] on span "Champs de données" at bounding box center [199, 23] width 46 height 11
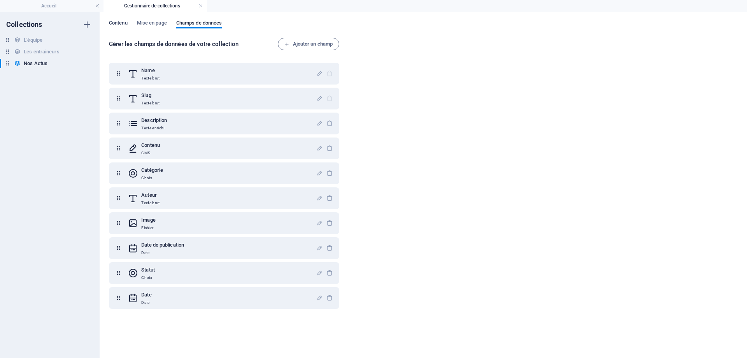
click at [118, 25] on span "Contenu" at bounding box center [118, 23] width 19 height 11
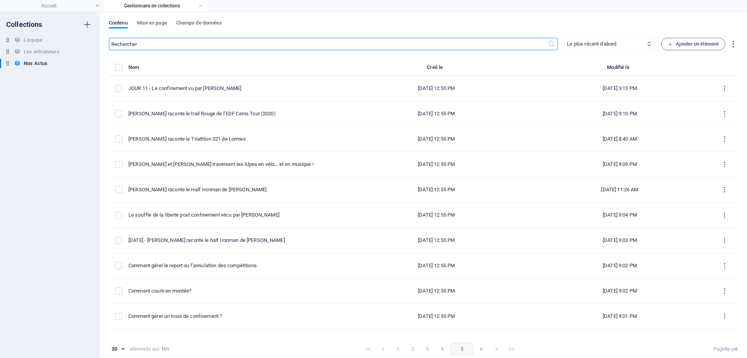
click at [166, 46] on input "text" at bounding box center [328, 44] width 439 height 12
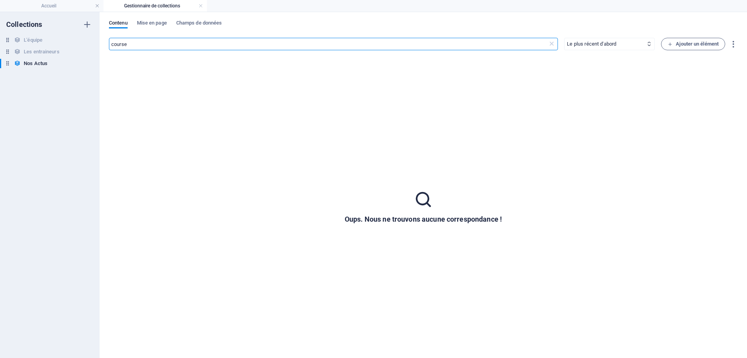
type input "course"
click at [553, 44] on icon at bounding box center [552, 44] width 8 height 8
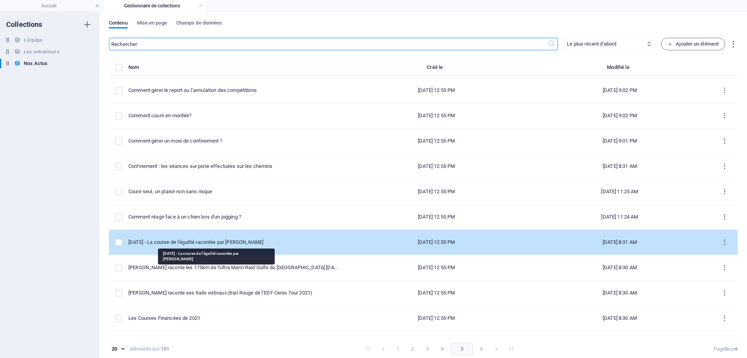
scroll to position [210, 0]
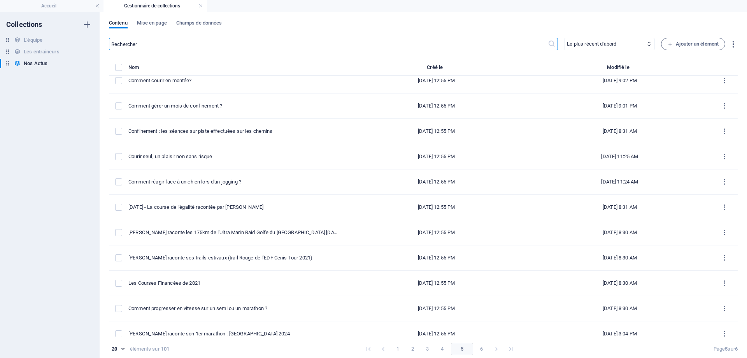
click at [152, 41] on input "text" at bounding box center [328, 44] width 439 height 12
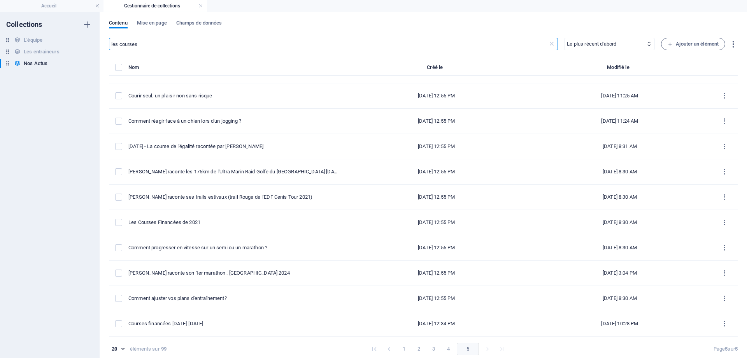
scroll to position [0, 0]
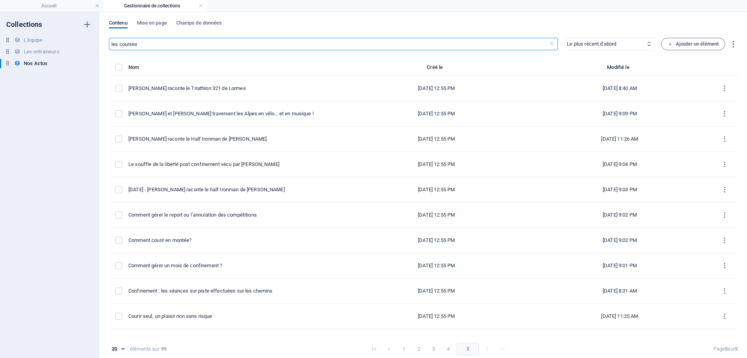
click at [192, 44] on input "les courses" at bounding box center [328, 44] width 439 height 12
drag, startPoint x: 143, startPoint y: 45, endPoint x: 218, endPoint y: 49, distance: 75.6
click at [218, 49] on input "les courses financées" at bounding box center [328, 44] width 439 height 12
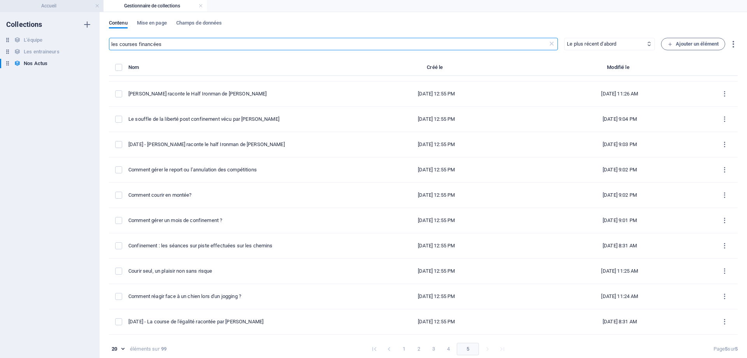
type input "les courses financées"
click at [63, 5] on h4 "Accueil" at bounding box center [52, 6] width 104 height 9
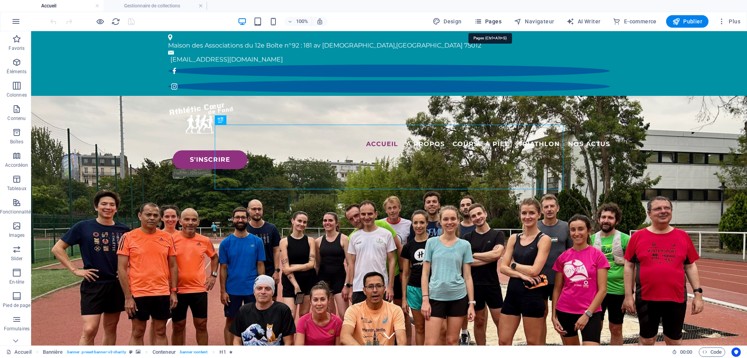
click at [489, 22] on span "Pages" at bounding box center [487, 22] width 27 height 8
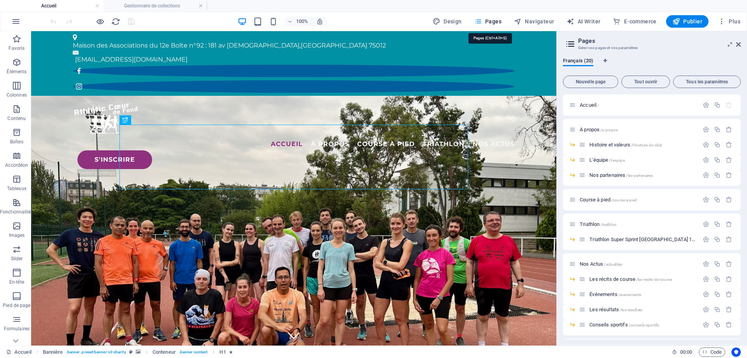
click at [488, 20] on span "Pages" at bounding box center [487, 22] width 27 height 8
click at [729, 21] on span "Plus" at bounding box center [729, 22] width 23 height 8
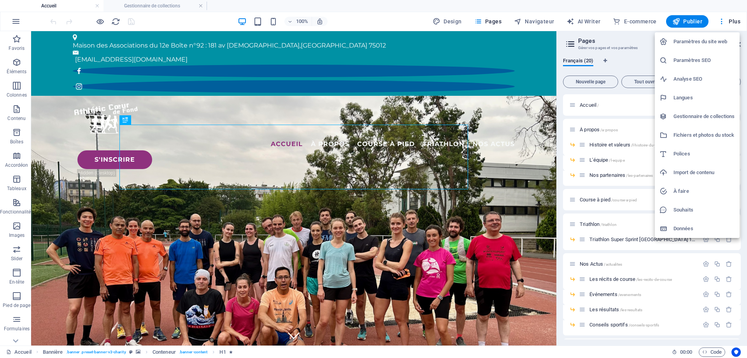
click at [706, 135] on h6 "Fichiers et photos du stock" at bounding box center [704, 134] width 61 height 9
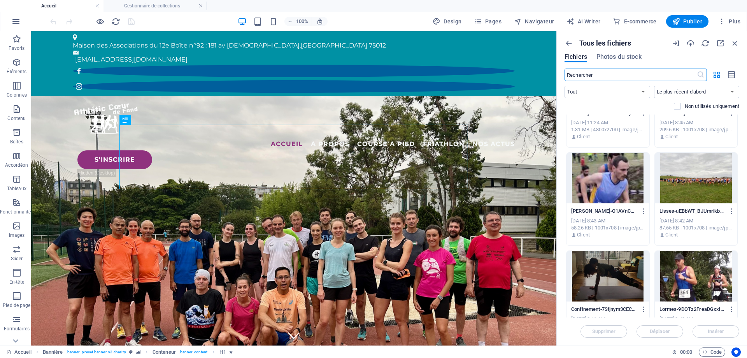
scroll to position [2662, 0]
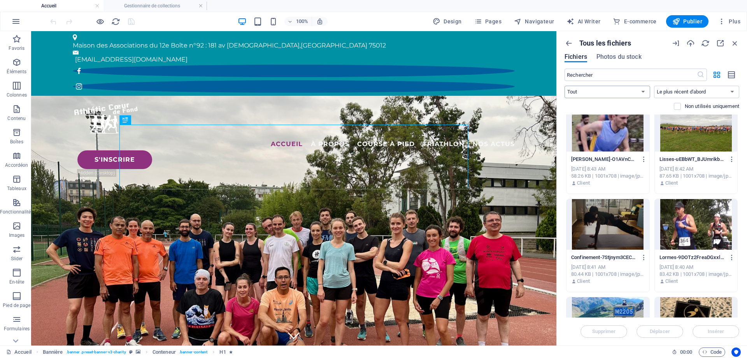
click at [565, 86] on select "Tout Images Documents Audio VIdéo Vecteur Autre" at bounding box center [608, 92] width 86 height 12
select select "image"
click option "Images" at bounding box center [0, 0] width 0 height 0
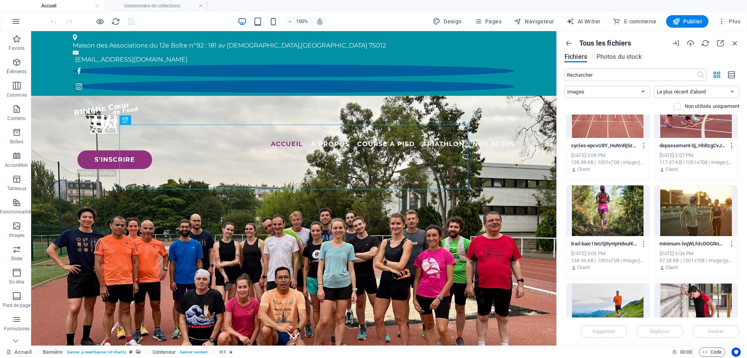
scroll to position [213, 0]
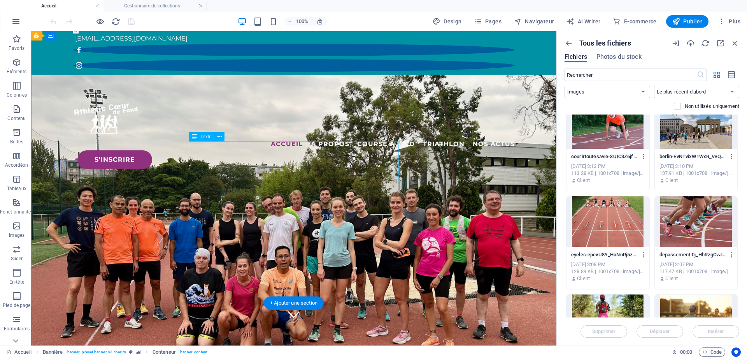
scroll to position [0, 0]
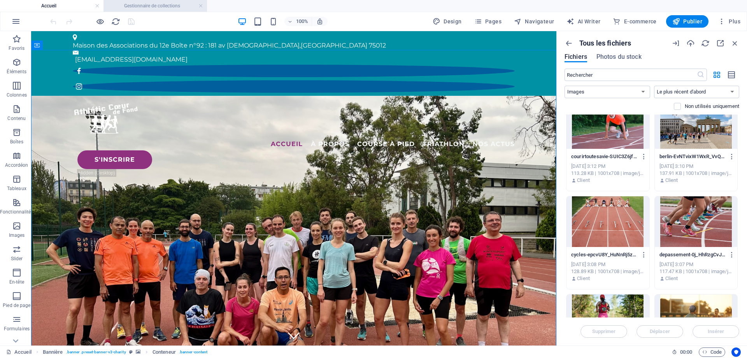
click at [142, 4] on h4 "Gestionnaire de collections" at bounding box center [156, 6] width 104 height 9
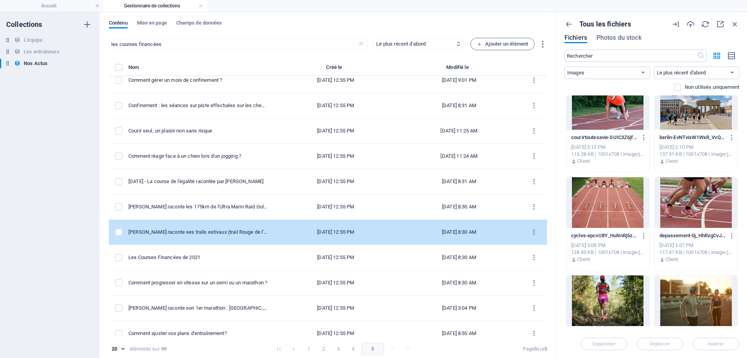
scroll to position [220, 0]
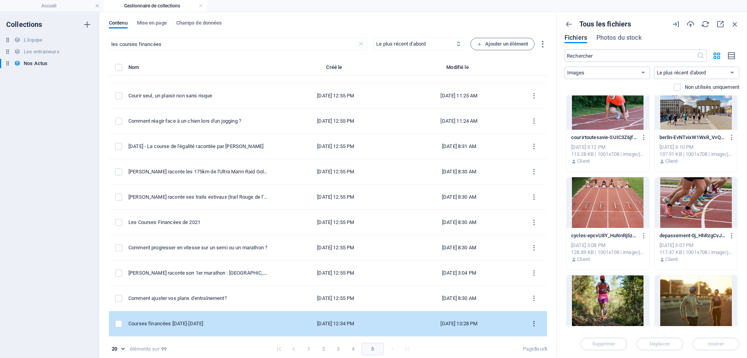
click at [531, 322] on icon "items list" at bounding box center [533, 323] width 7 height 7
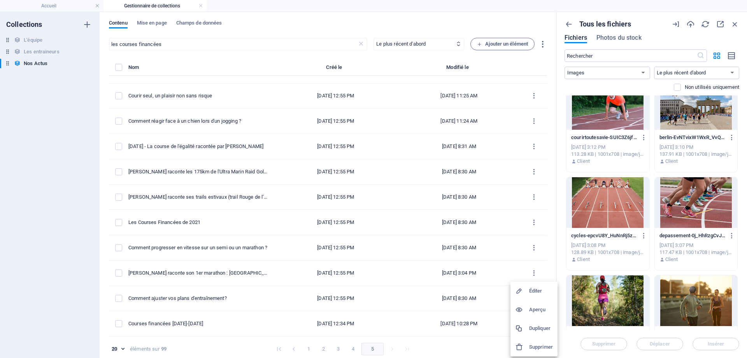
click at [529, 293] on h6 "Éditer" at bounding box center [541, 290] width 24 height 9
select select "Événements"
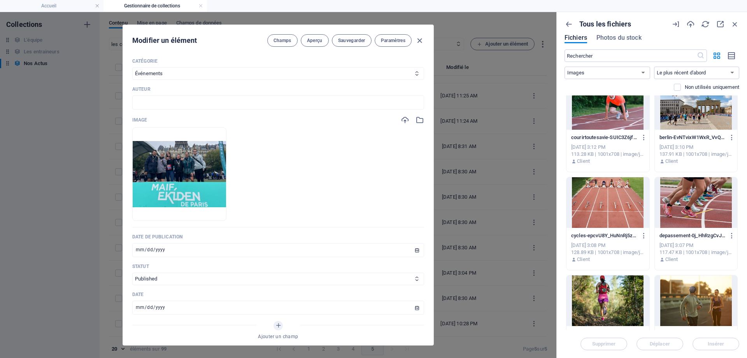
scroll to position [210, 0]
